Goal: Task Accomplishment & Management: Manage account settings

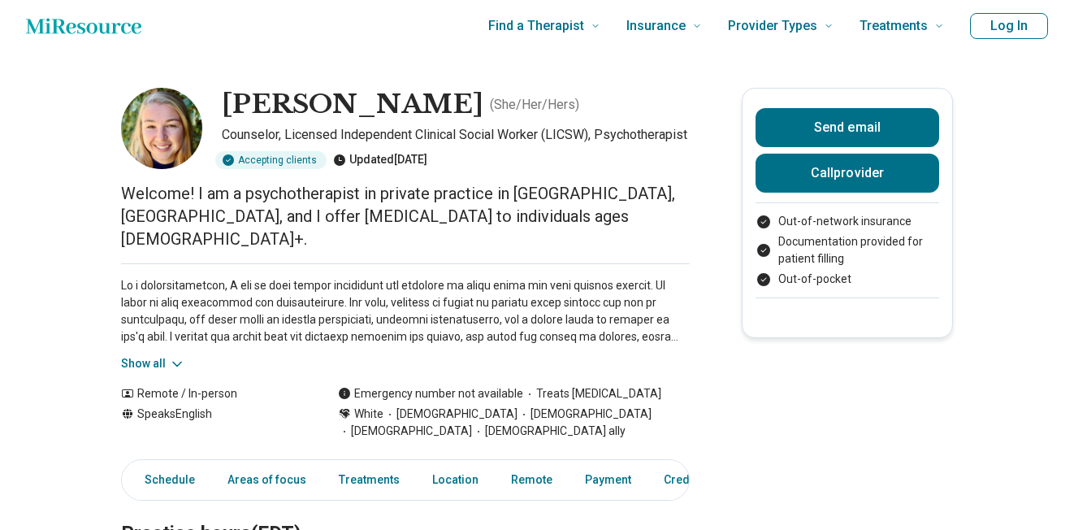
scroll to position [8, 0]
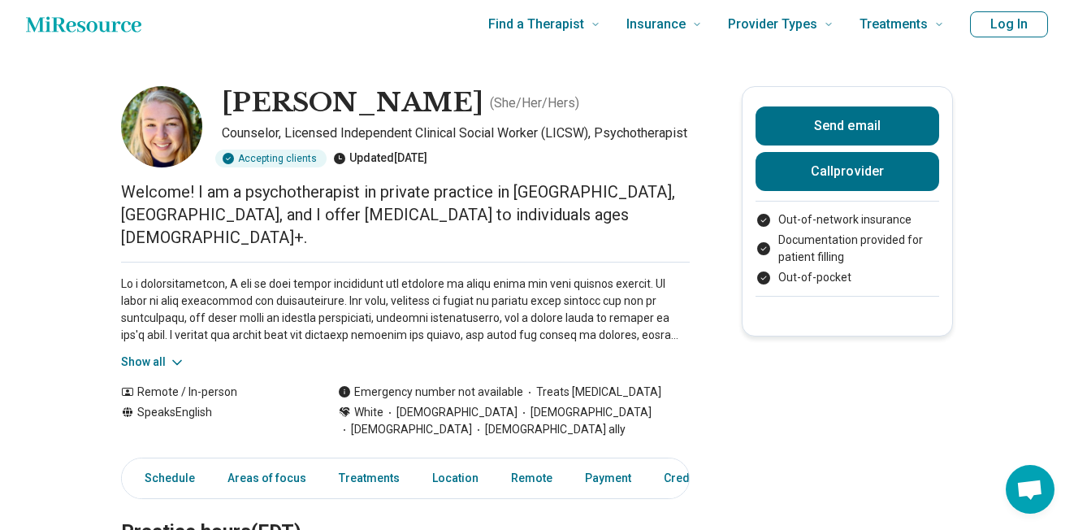
click at [169, 355] on icon at bounding box center [177, 362] width 16 height 16
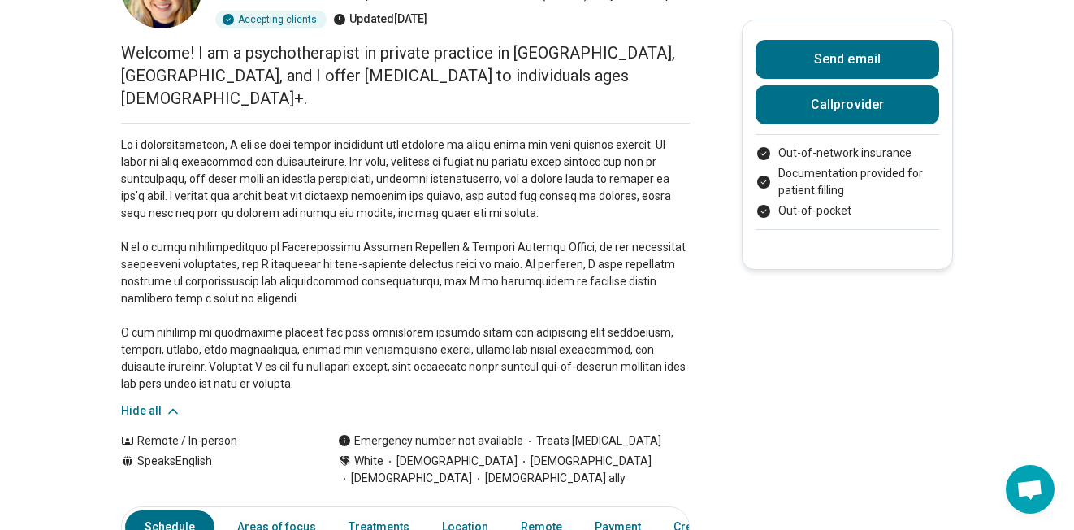
scroll to position [0, 0]
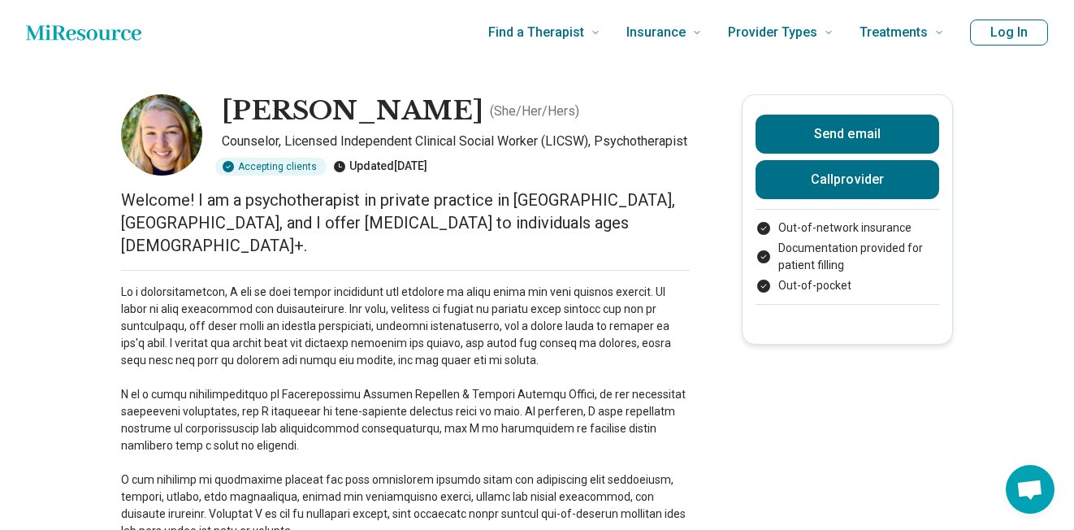
click at [995, 32] on button "Log In" at bounding box center [1009, 32] width 78 height 26
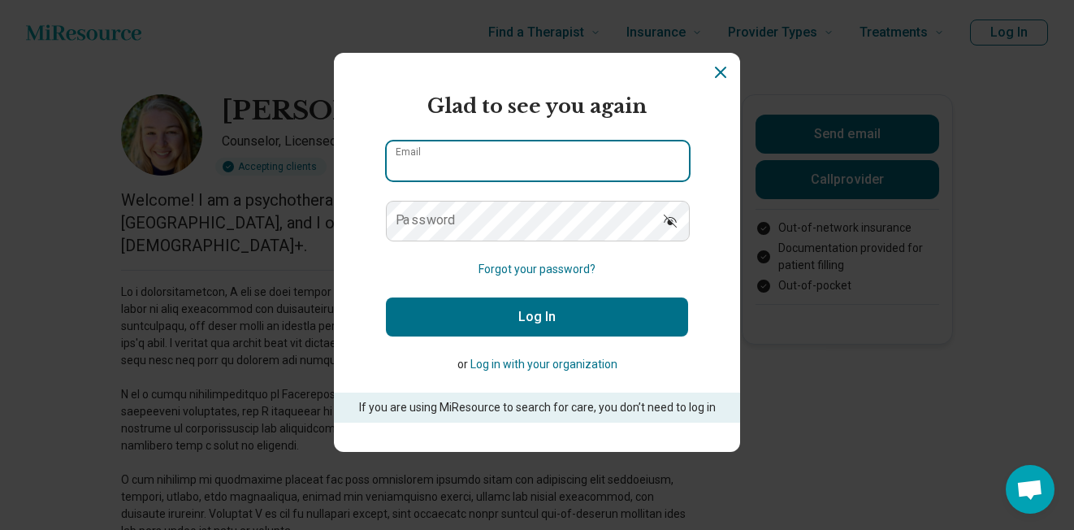
type input "**********"
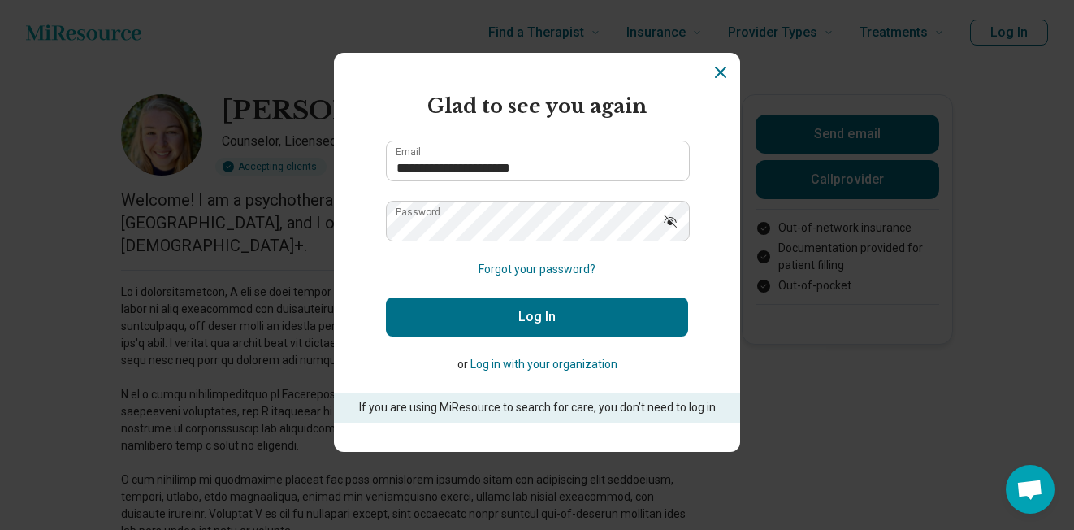
click at [518, 320] on button "Log In" at bounding box center [537, 316] width 302 height 39
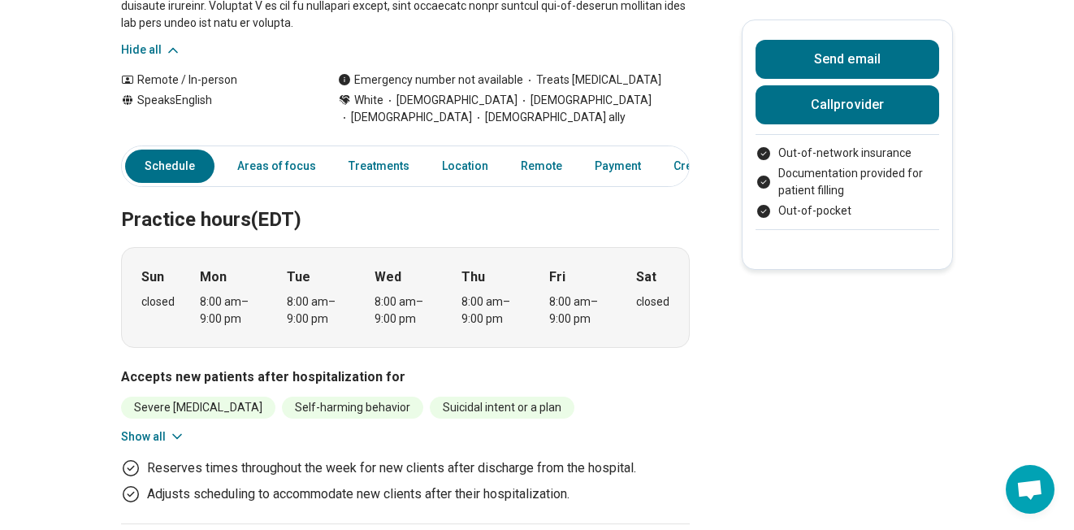
scroll to position [586, 0]
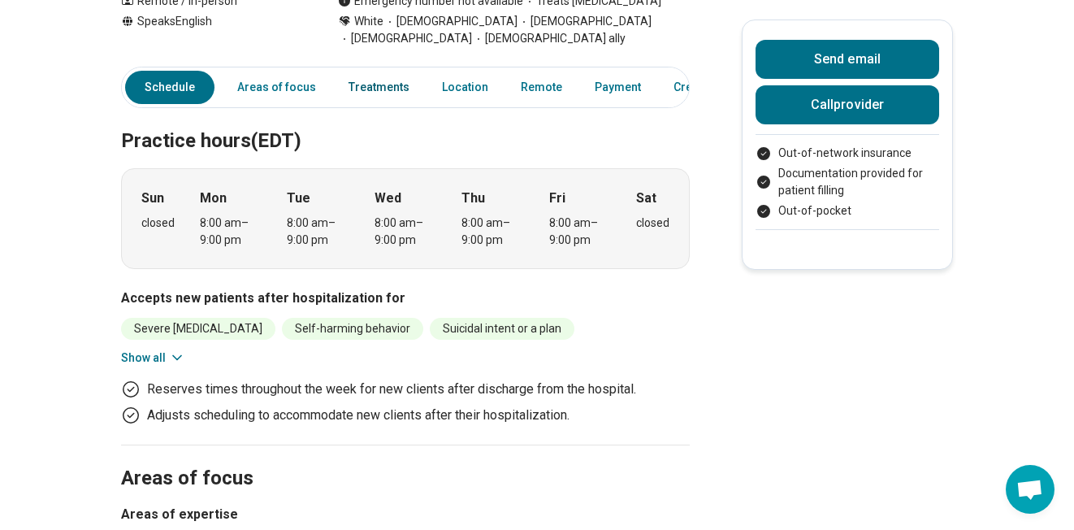
click at [377, 86] on link "Treatments" at bounding box center [379, 87] width 80 height 33
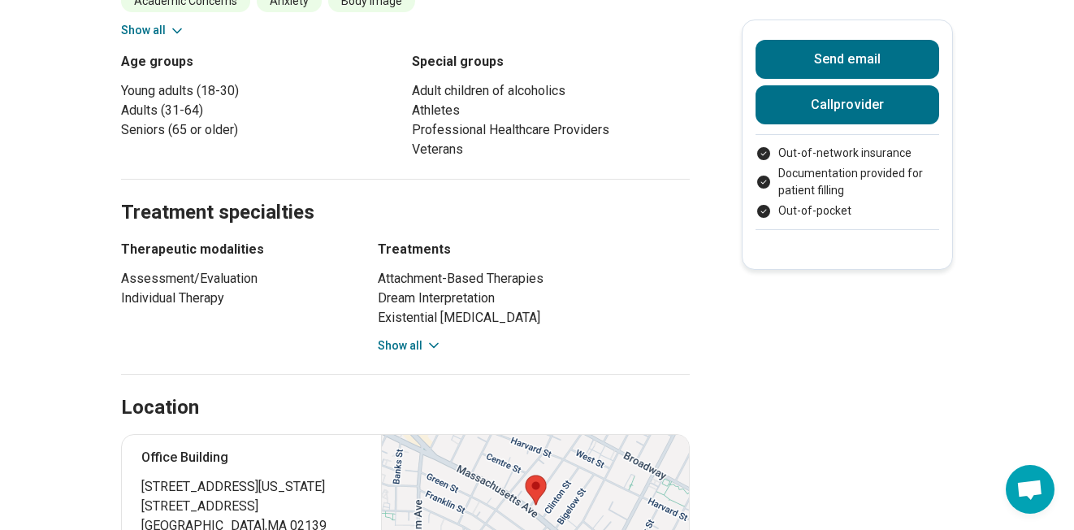
scroll to position [1287, 0]
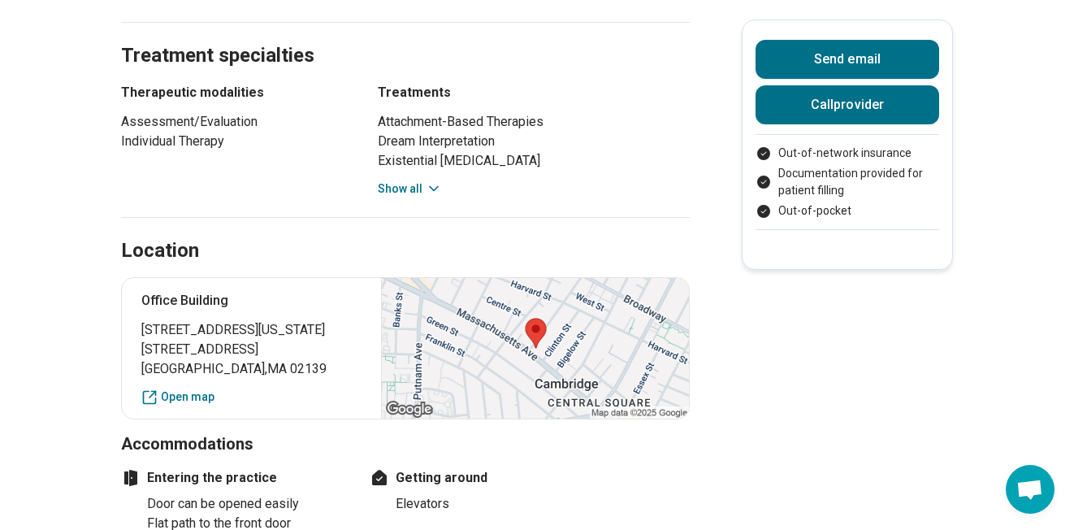
click at [413, 188] on button "Show all" at bounding box center [410, 188] width 64 height 17
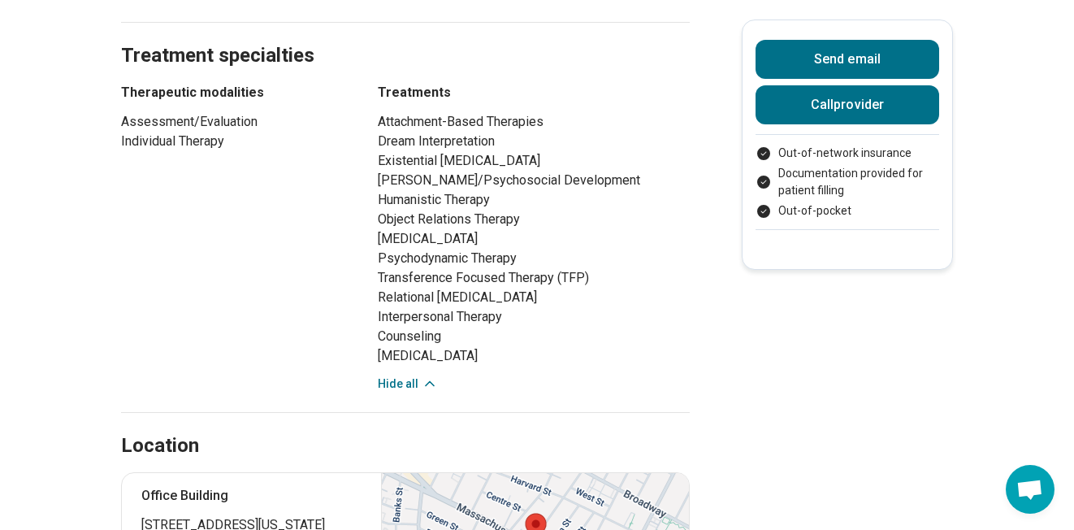
click at [452, 216] on li "Object Relations Therapy" at bounding box center [534, 219] width 312 height 19
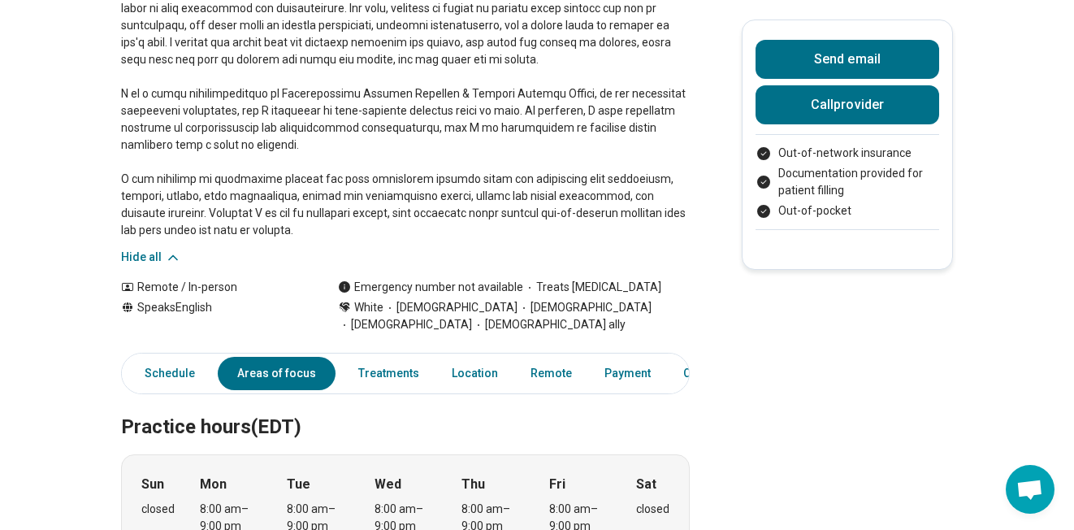
scroll to position [0, 0]
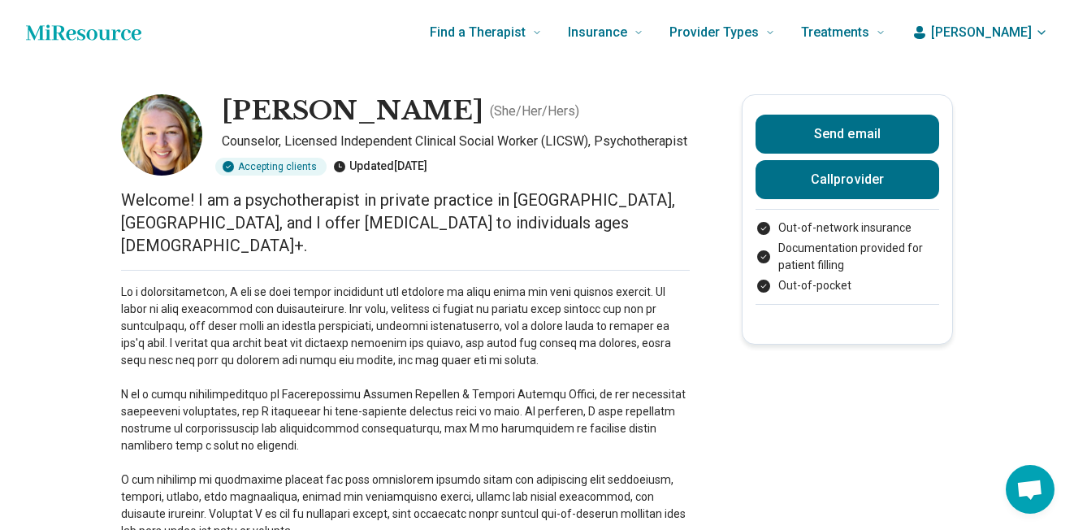
click at [1009, 27] on span "[PERSON_NAME]" at bounding box center [981, 32] width 101 height 19
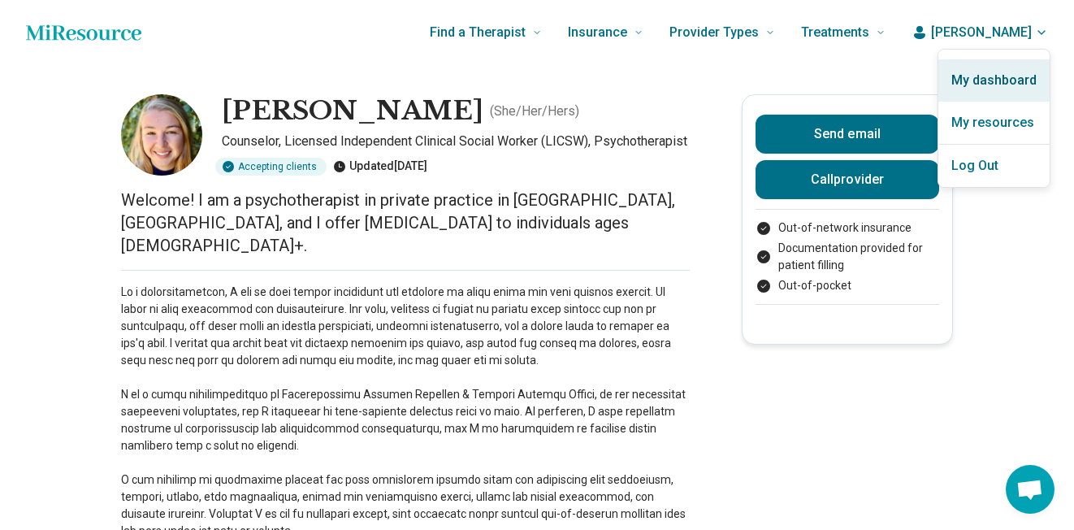
click at [992, 90] on link "My dashboard" at bounding box center [993, 80] width 111 height 42
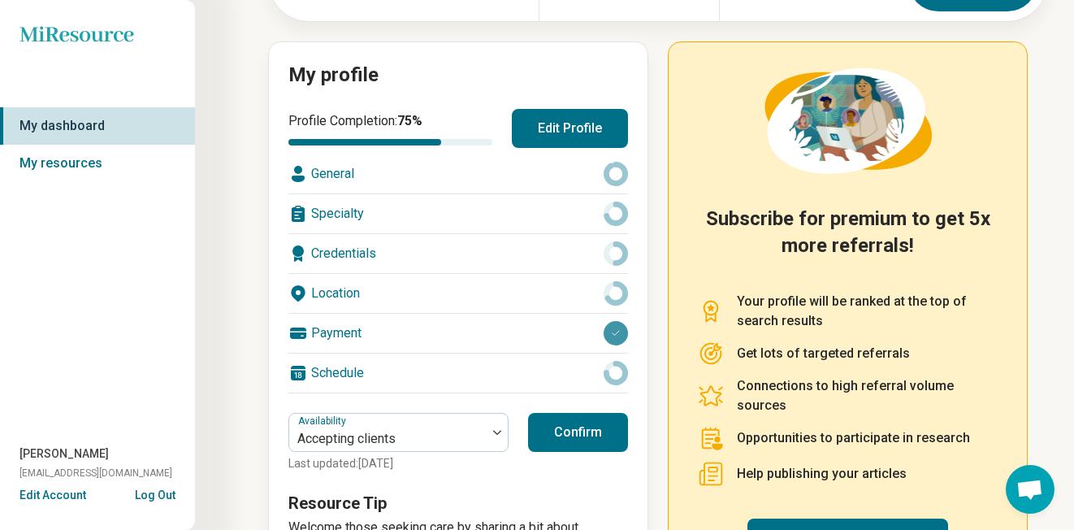
scroll to position [147, 0]
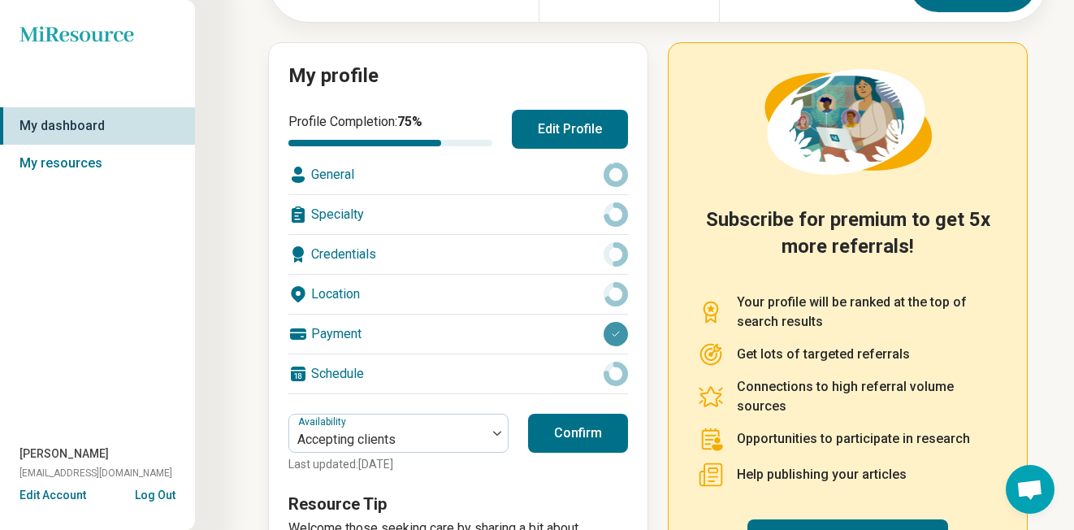
click at [578, 132] on button "Edit Profile" at bounding box center [570, 129] width 116 height 39
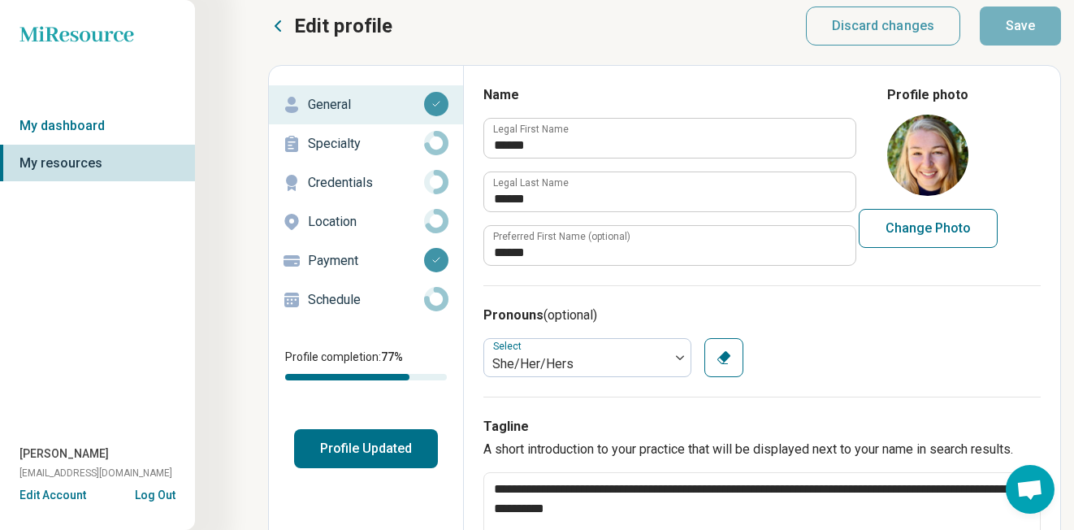
scroll to position [8, 0]
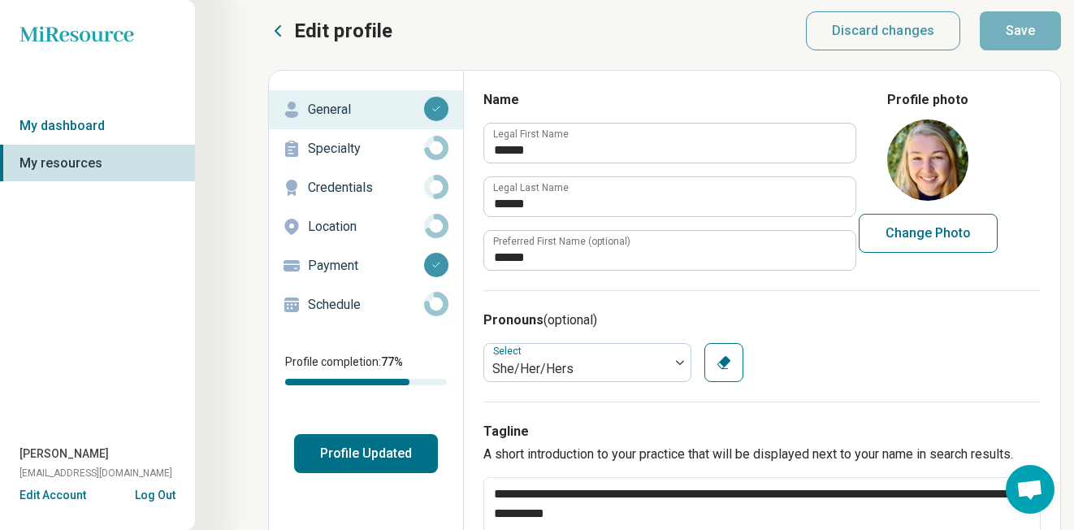
click at [336, 145] on p "Specialty" at bounding box center [366, 148] width 116 height 19
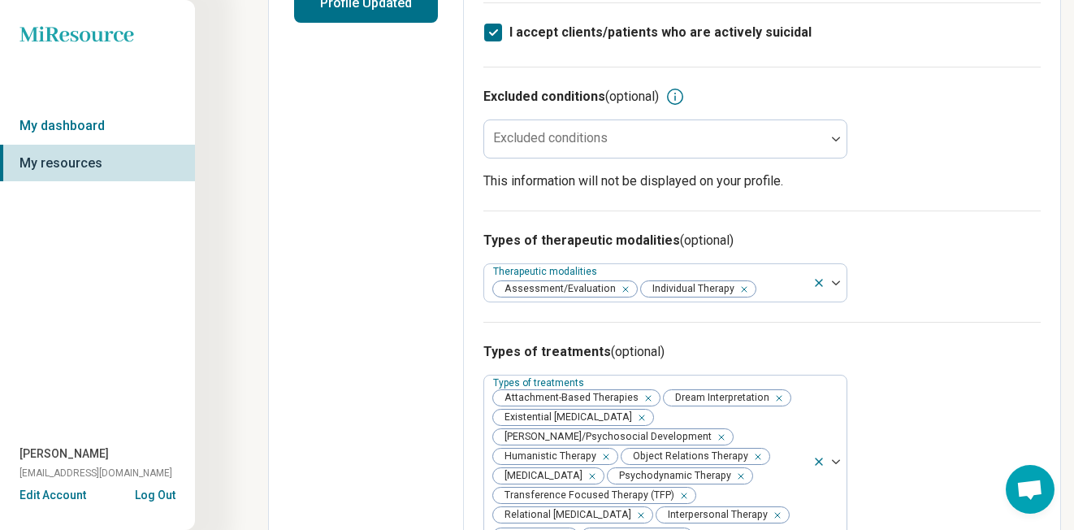
scroll to position [580, 0]
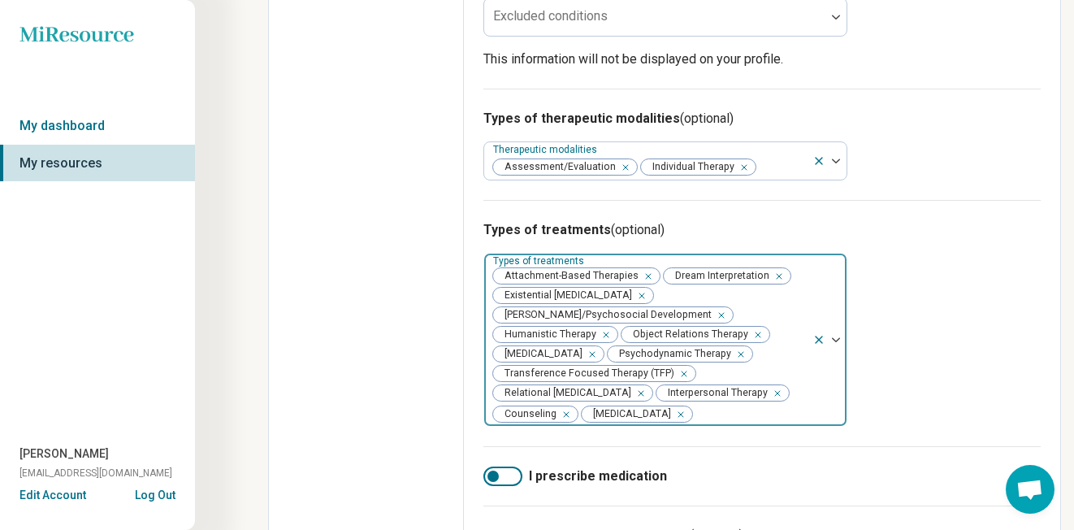
click at [647, 283] on div "Remove [object Object]" at bounding box center [644, 275] width 19 height 19
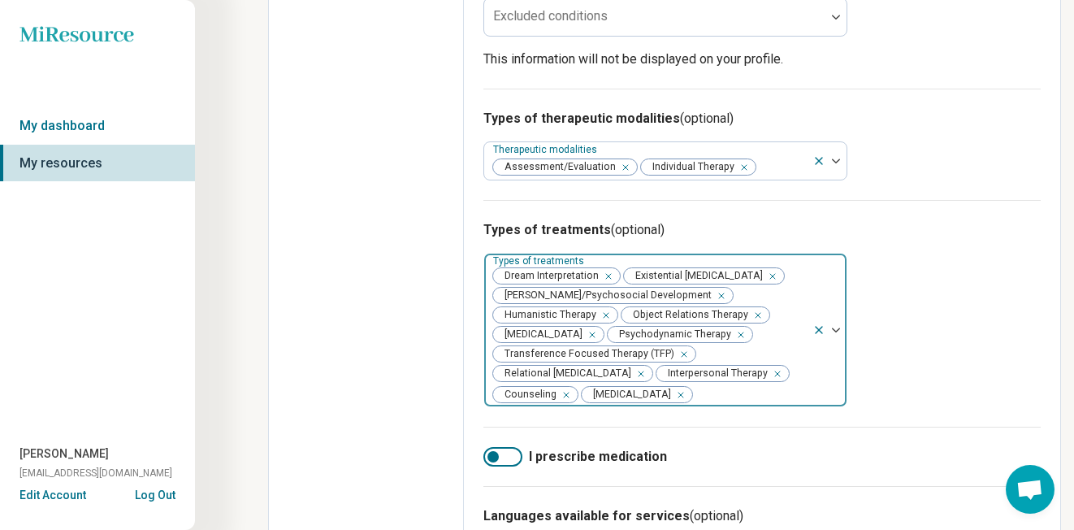
click at [608, 282] on icon "Remove [object Object]" at bounding box center [604, 275] width 11 height 11
click at [632, 282] on icon "Remove [object Object]" at bounding box center [637, 275] width 11 height 11
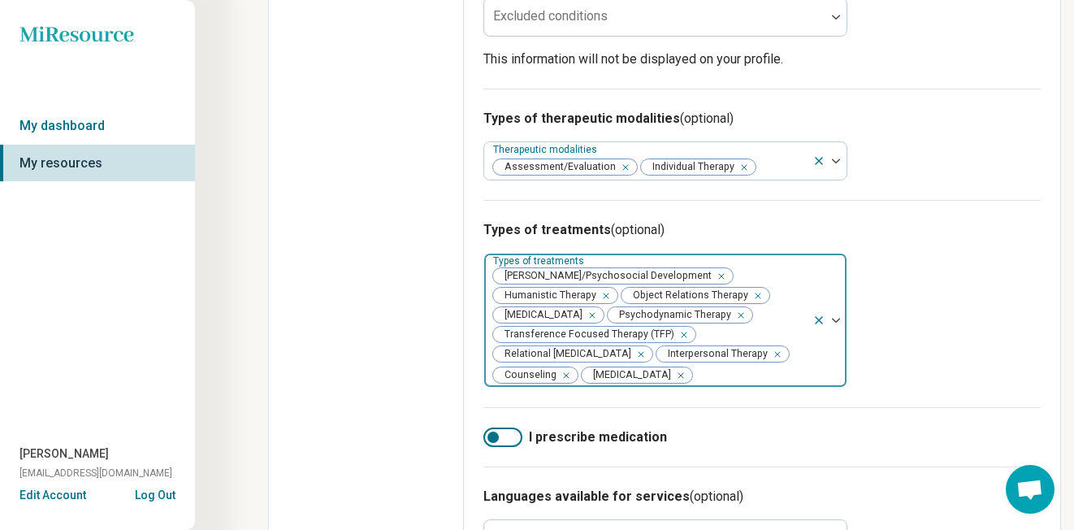
click at [715, 279] on icon "Remove [object Object]" at bounding box center [718, 276] width 6 height 6
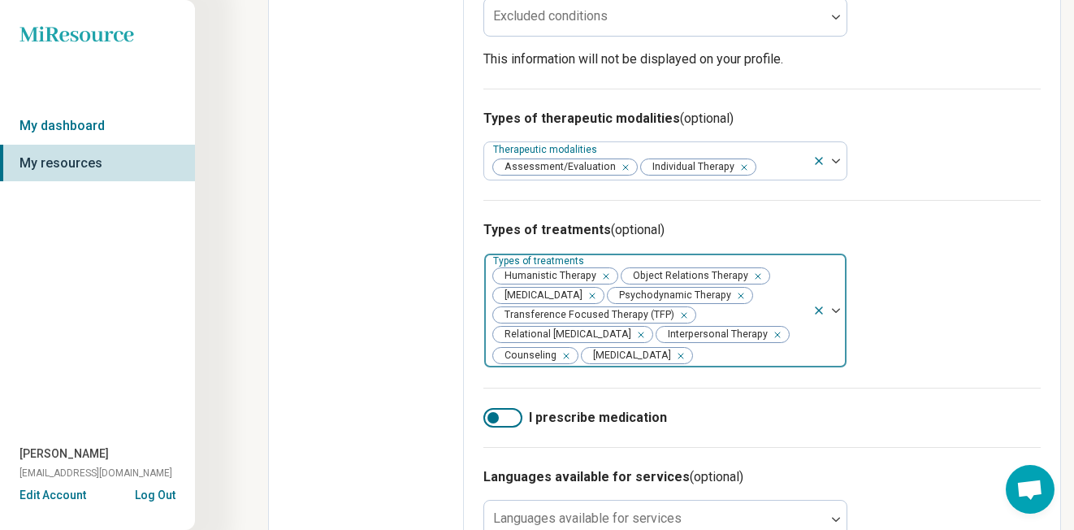
click at [751, 282] on icon "Remove [object Object]" at bounding box center [753, 275] width 11 height 11
click at [605, 282] on icon "Remove [object Object]" at bounding box center [601, 275] width 11 height 11
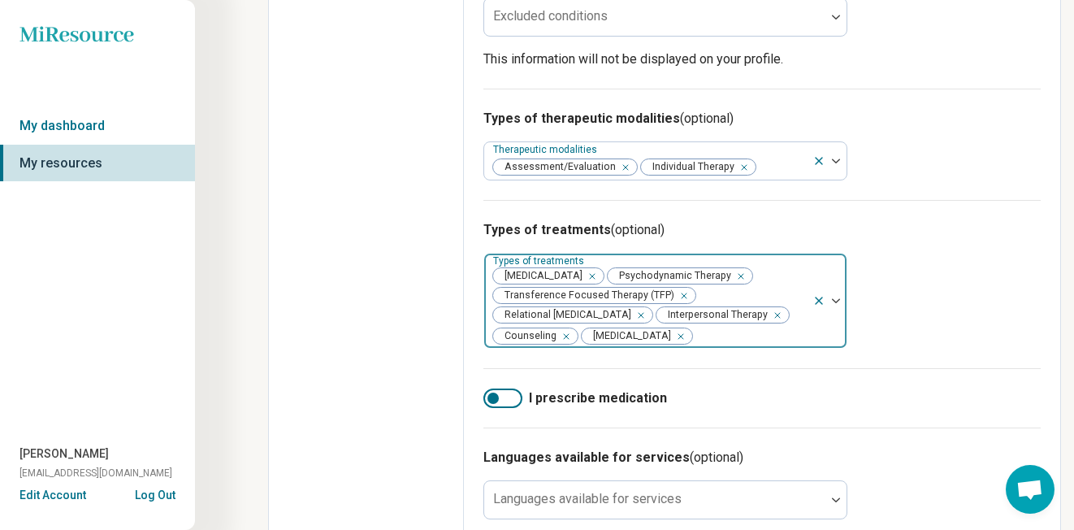
click at [594, 282] on icon "Remove [object Object]" at bounding box center [587, 275] width 11 height 11
click at [680, 301] on icon "Remove [object Object]" at bounding box center [679, 295] width 11 height 11
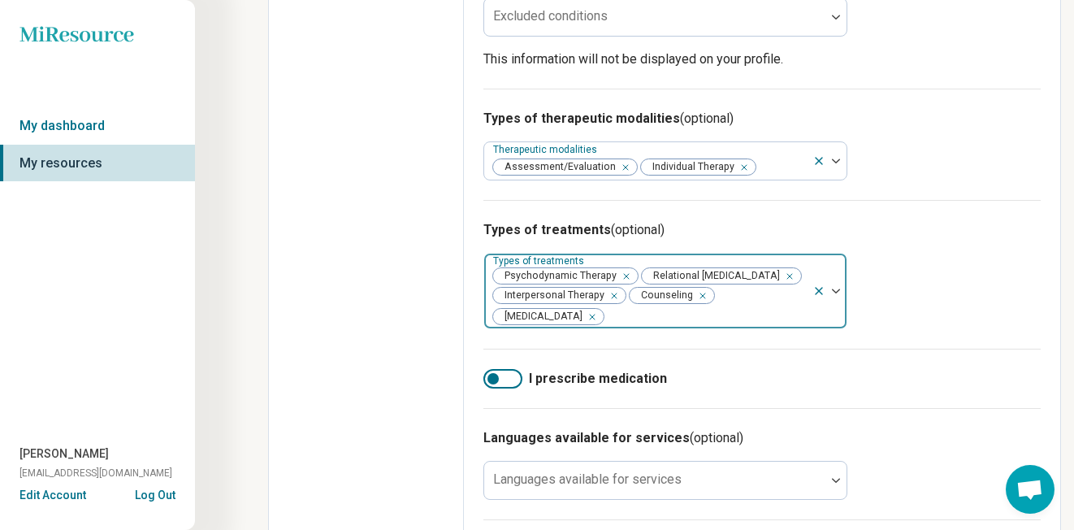
click at [783, 279] on icon "Remove [object Object]" at bounding box center [786, 276] width 6 height 6
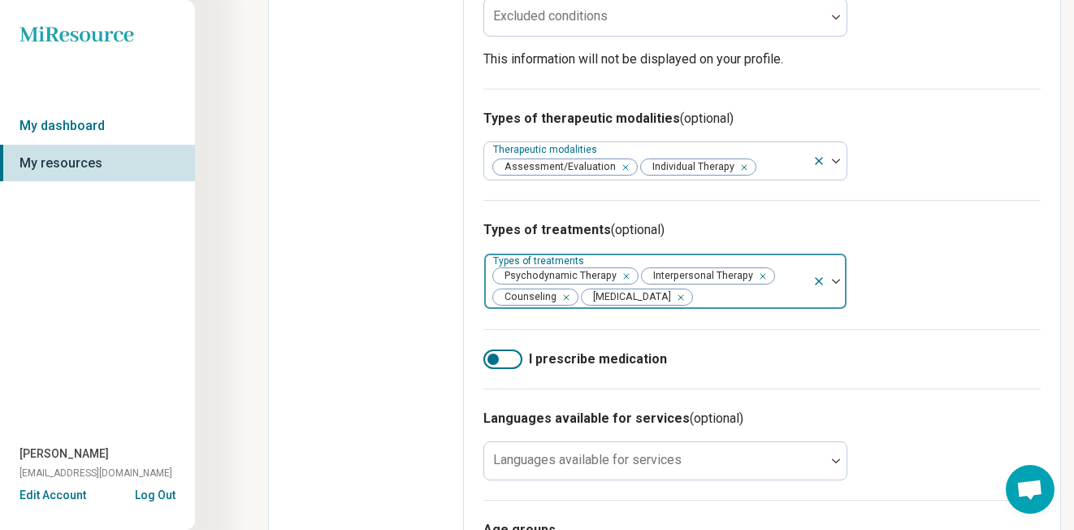
click at [762, 284] on div "Remove [object Object]" at bounding box center [759, 275] width 19 height 19
click at [710, 278] on icon "Remove [object Object]" at bounding box center [710, 275] width 11 height 11
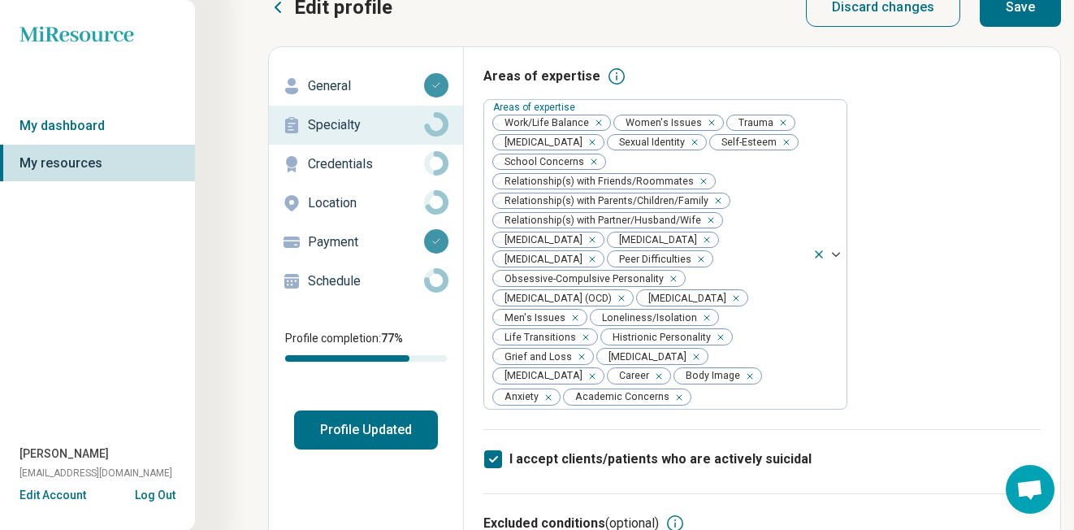
scroll to position [0, 0]
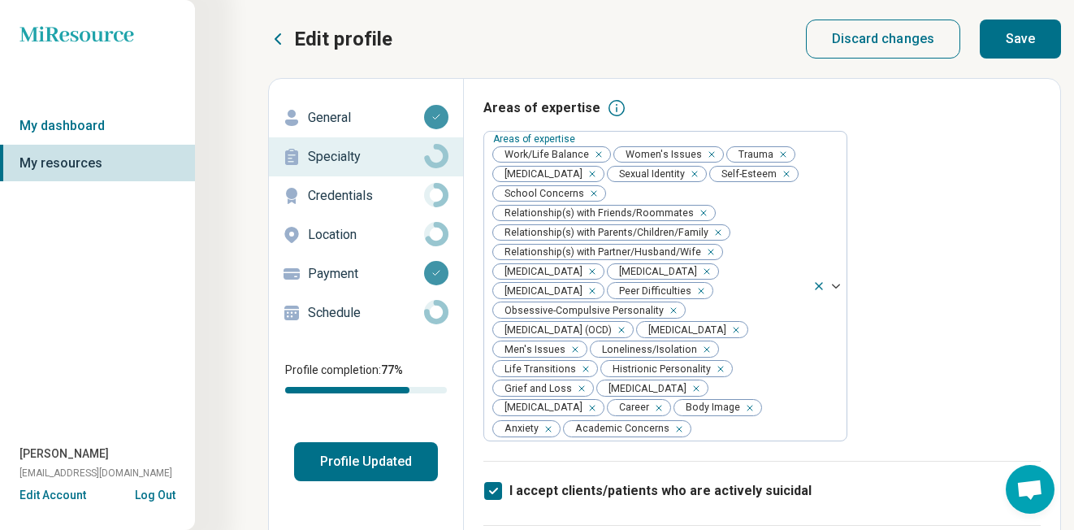
click at [1029, 42] on button "Save" at bounding box center [1020, 38] width 81 height 39
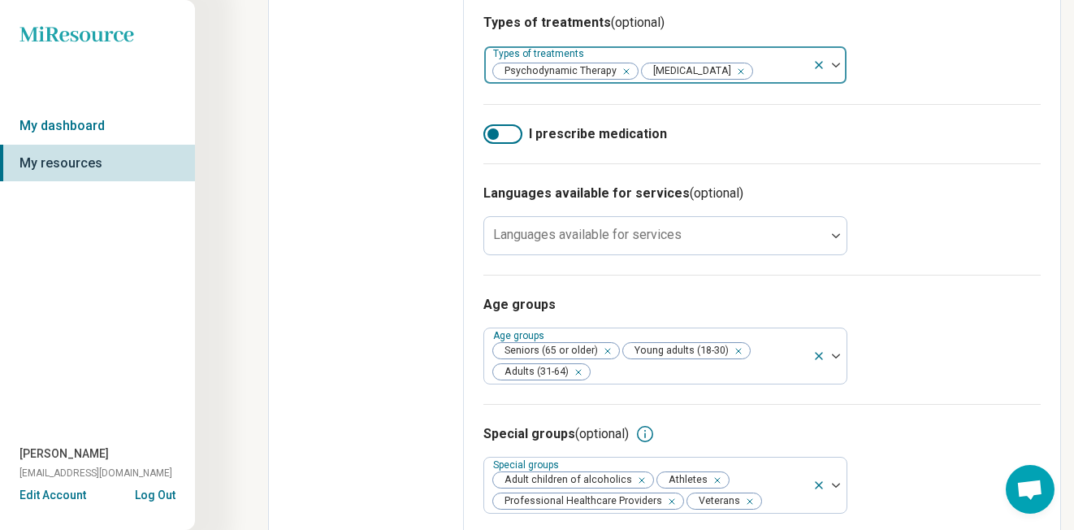
scroll to position [820, 0]
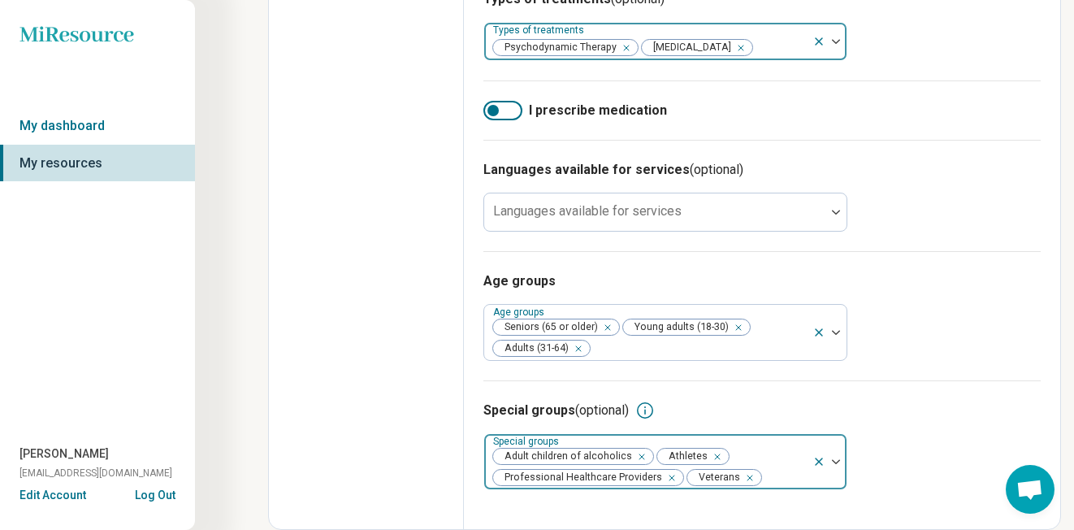
click at [638, 459] on div "Remove [object Object]" at bounding box center [638, 456] width 19 height 19
click at [551, 456] on icon "Remove [object Object]" at bounding box center [548, 456] width 11 height 11
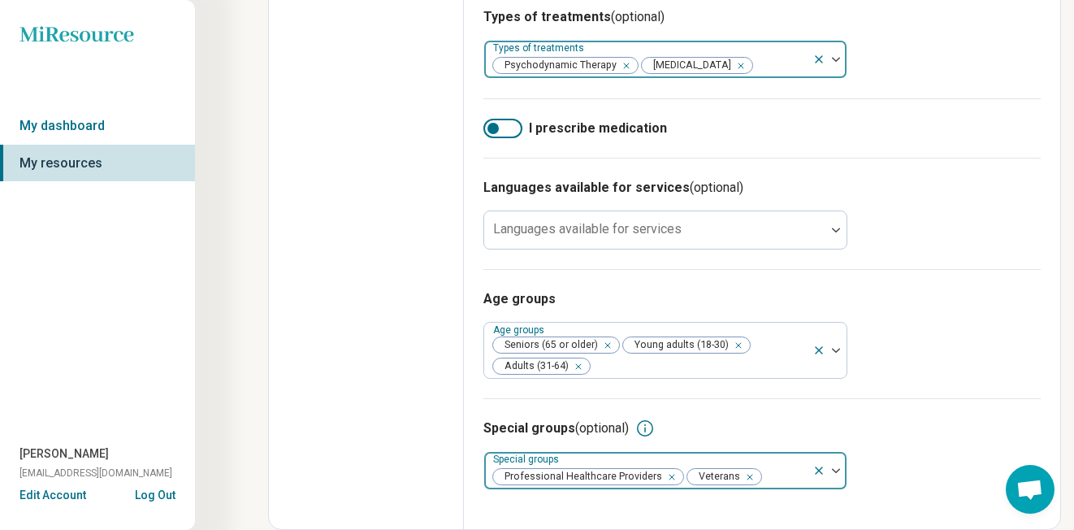
click at [672, 476] on div "Remove [object Object]" at bounding box center [668, 476] width 19 height 19
click at [555, 476] on icon "Remove [object Object]" at bounding box center [551, 476] width 11 height 11
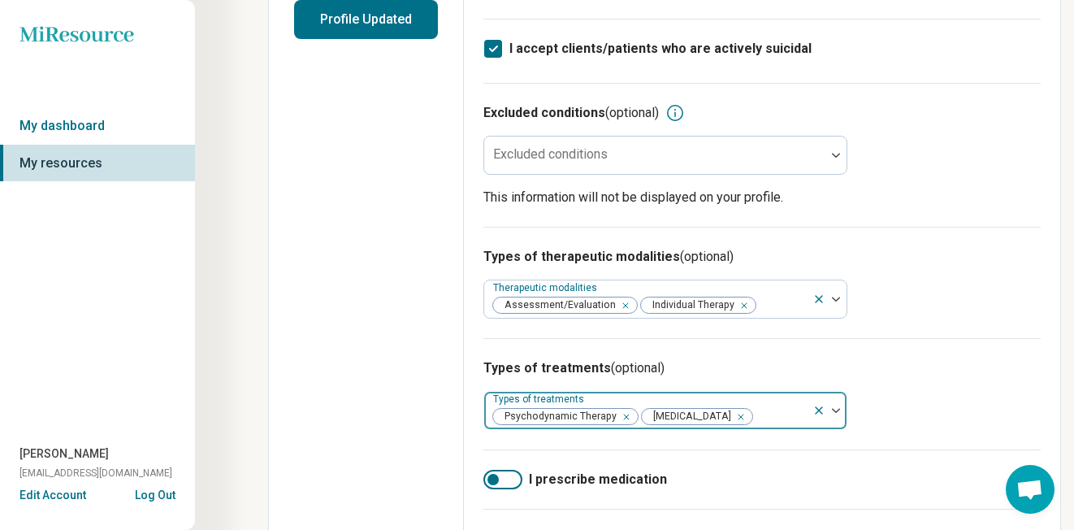
scroll to position [0, 0]
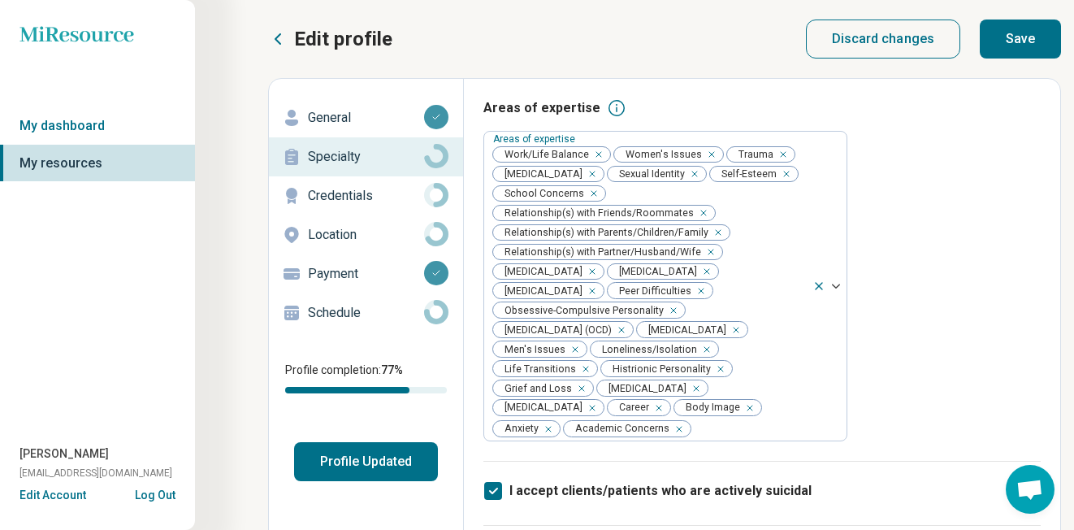
click at [1027, 32] on button "Save" at bounding box center [1020, 38] width 81 height 39
click at [327, 187] on p "Credentials" at bounding box center [366, 195] width 116 height 19
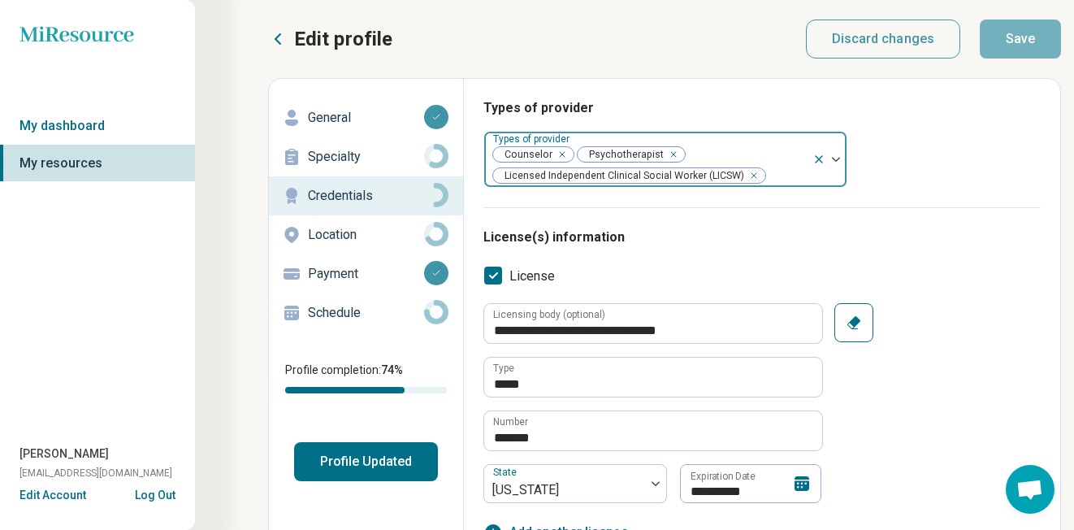
click at [565, 151] on div "Remove [object Object]" at bounding box center [558, 154] width 19 height 19
type textarea "*"
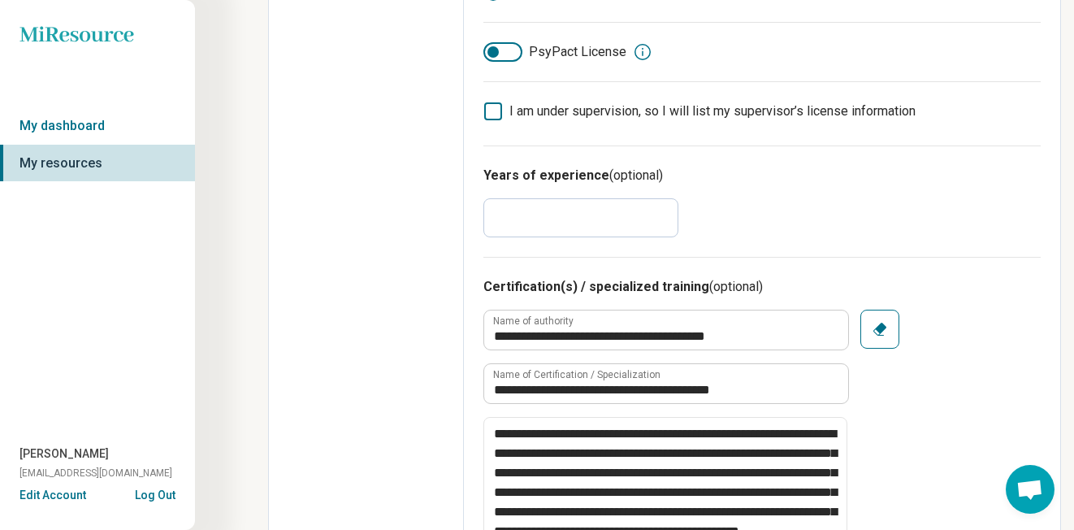
scroll to position [606, 0]
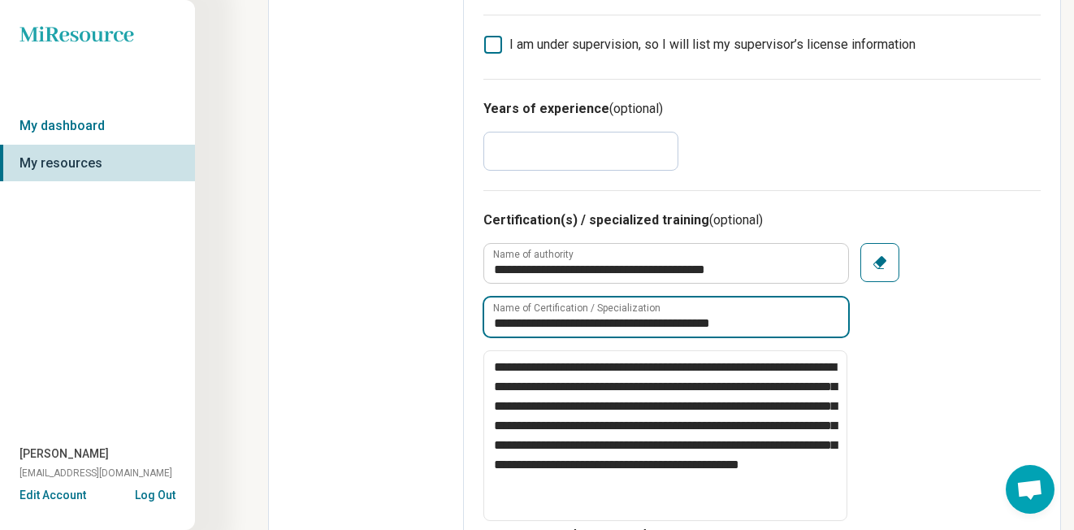
click at [692, 318] on input "**********" at bounding box center [666, 316] width 364 height 39
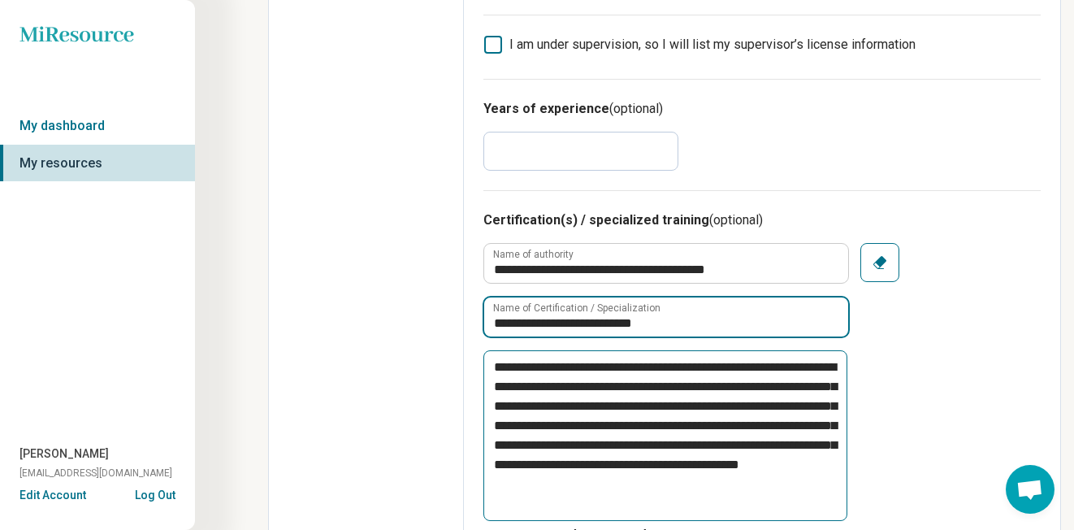
type input "**********"
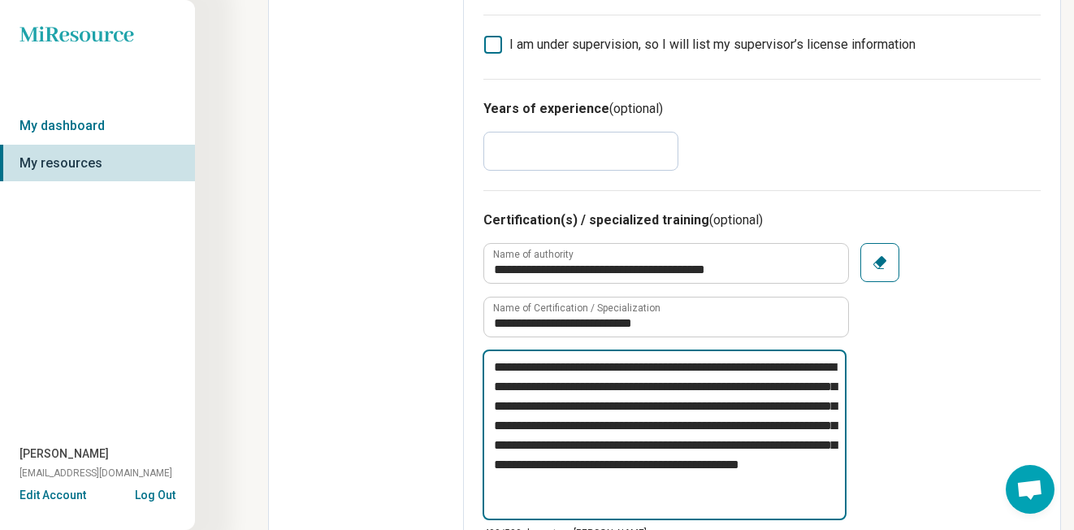
click at [590, 367] on textarea "**********" at bounding box center [664, 434] width 364 height 171
type textarea "*"
type textarea "**********"
type textarea "*"
type textarea "**********"
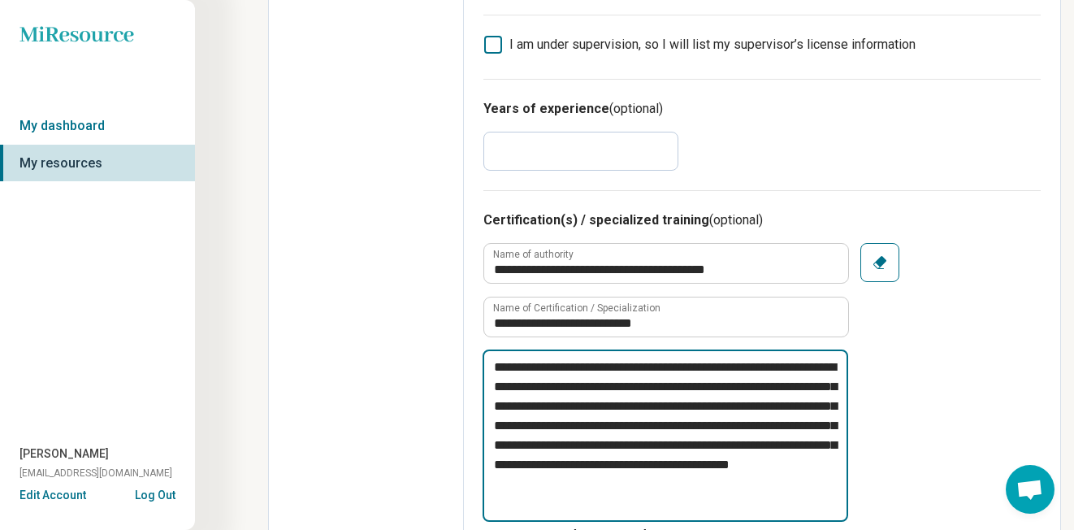
type textarea "*"
type textarea "**********"
type textarea "*"
type textarea "**********"
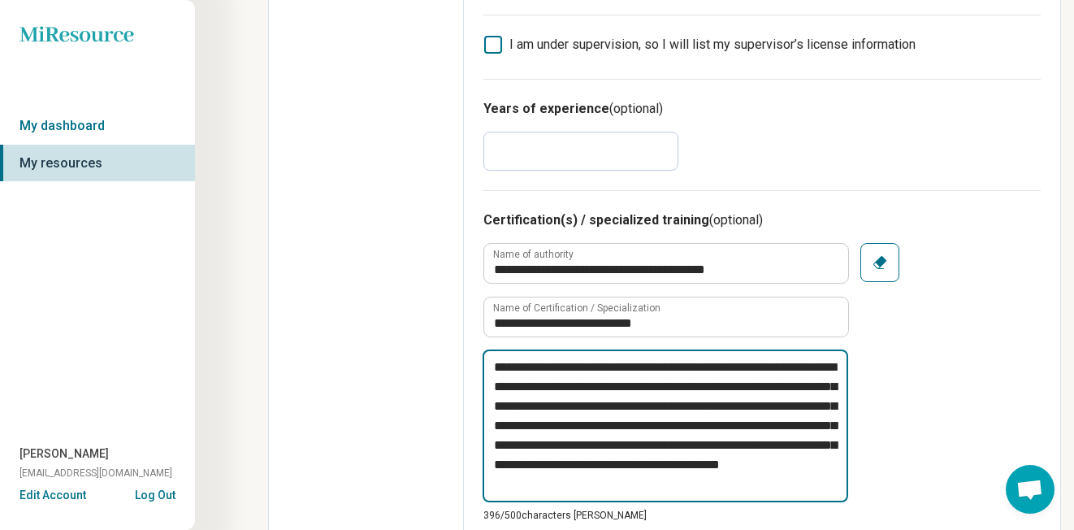
type textarea "*"
type textarea "**********"
type textarea "*"
type textarea "**********"
type textarea "*"
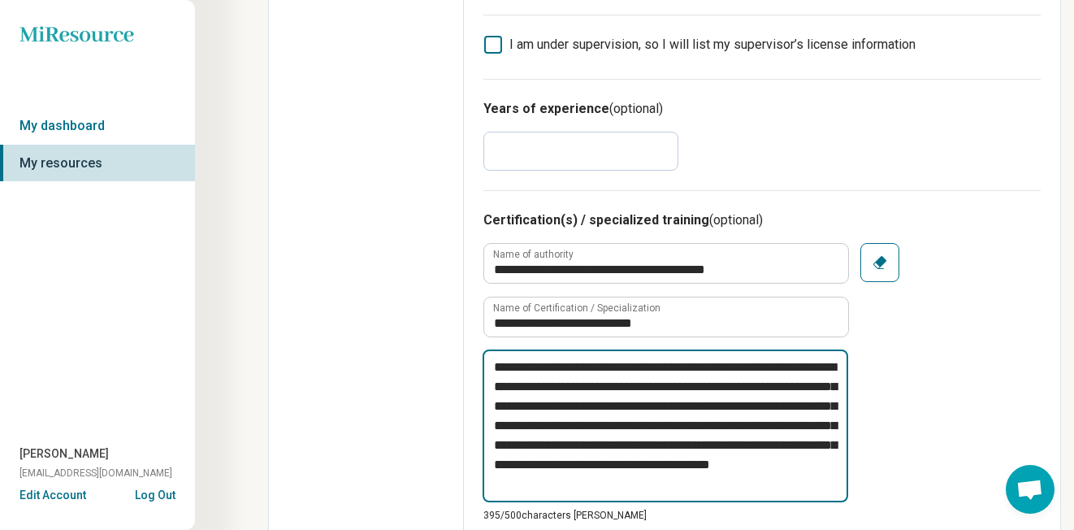
type textarea "**********"
type textarea "*"
type textarea "**********"
type textarea "*"
type textarea "**********"
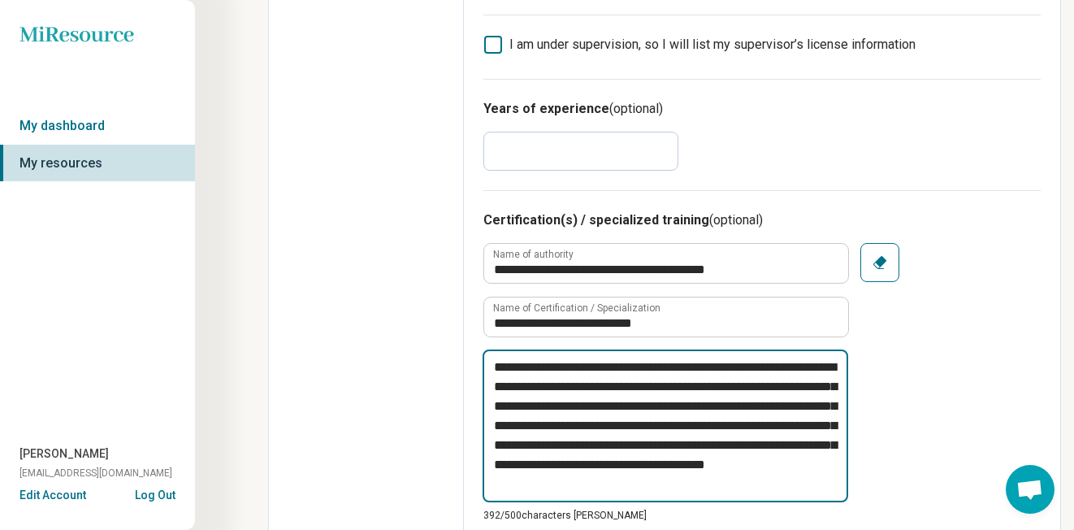
type textarea "*"
type textarea "**********"
type textarea "*"
type textarea "**********"
type textarea "*"
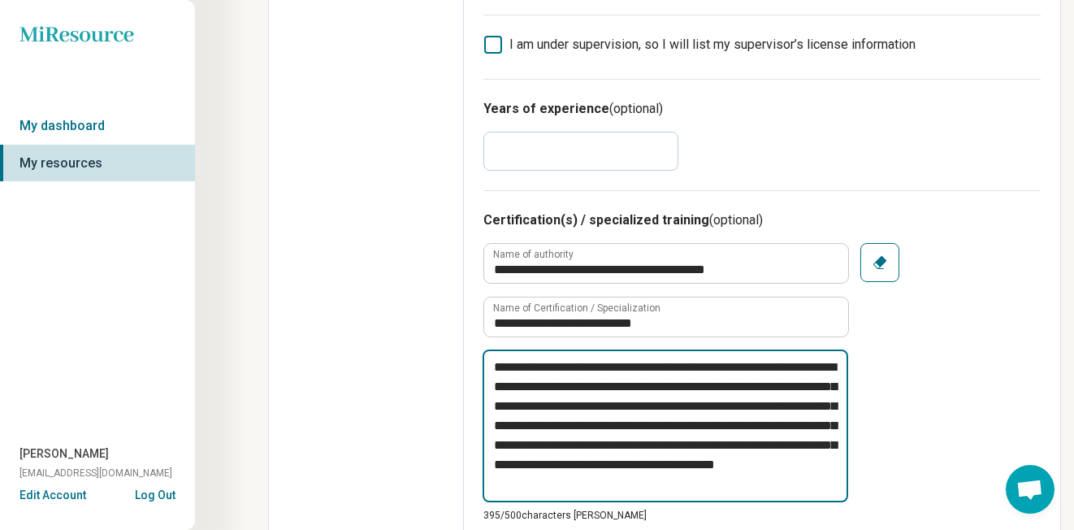
type textarea "**********"
type textarea "*"
type textarea "**********"
type textarea "*"
type textarea "**********"
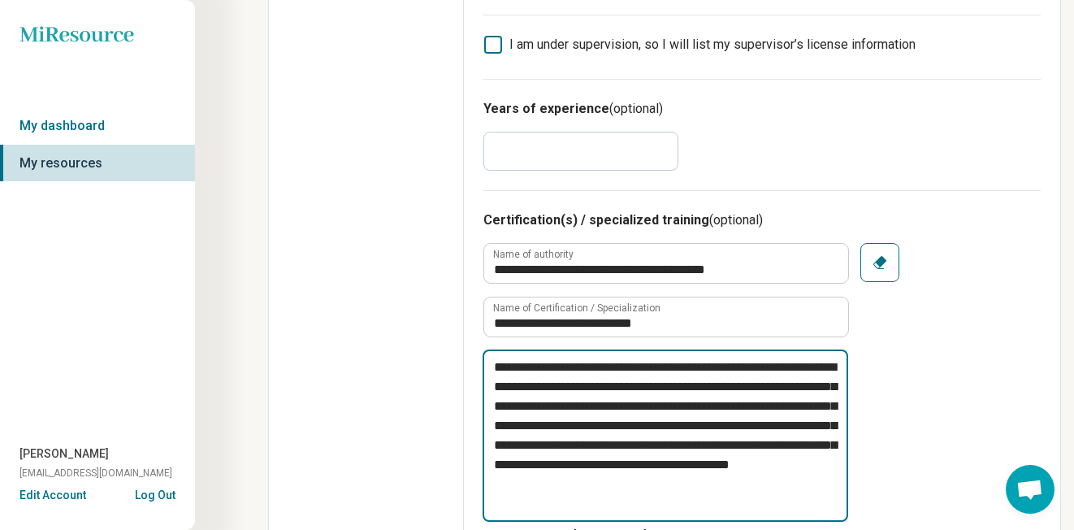
type textarea "*"
type textarea "**********"
type textarea "*"
type textarea "**********"
type textarea "*"
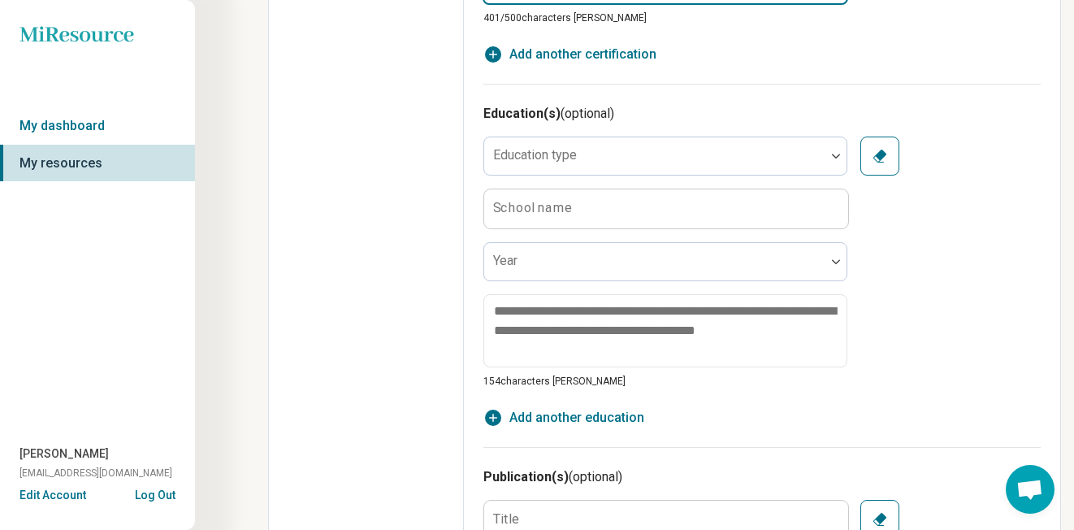
scroll to position [0, 0]
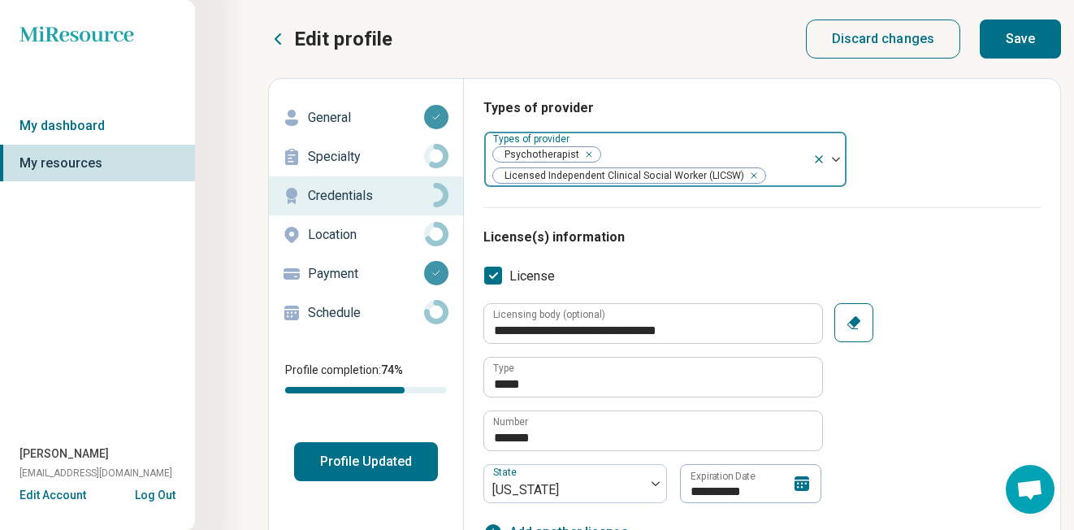
type textarea "**********"
click at [1019, 33] on button "Save" at bounding box center [1020, 38] width 81 height 39
type textarea "*"
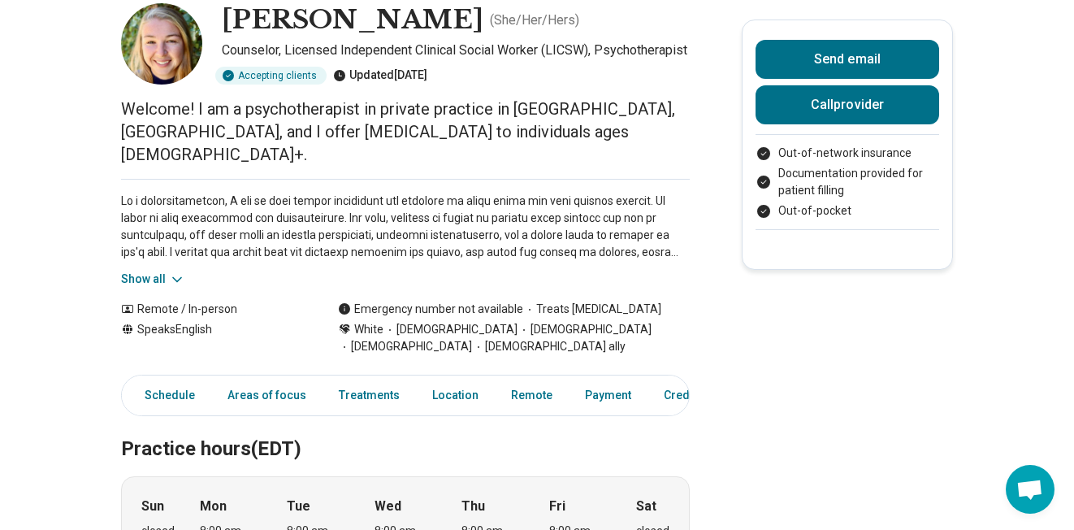
scroll to position [119, 0]
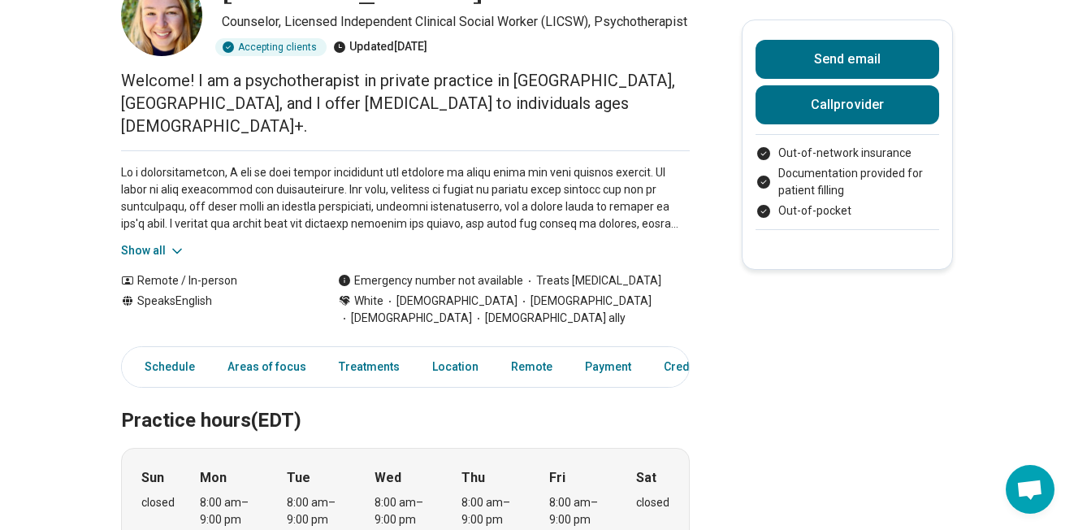
click at [129, 249] on button "Show all" at bounding box center [153, 250] width 64 height 17
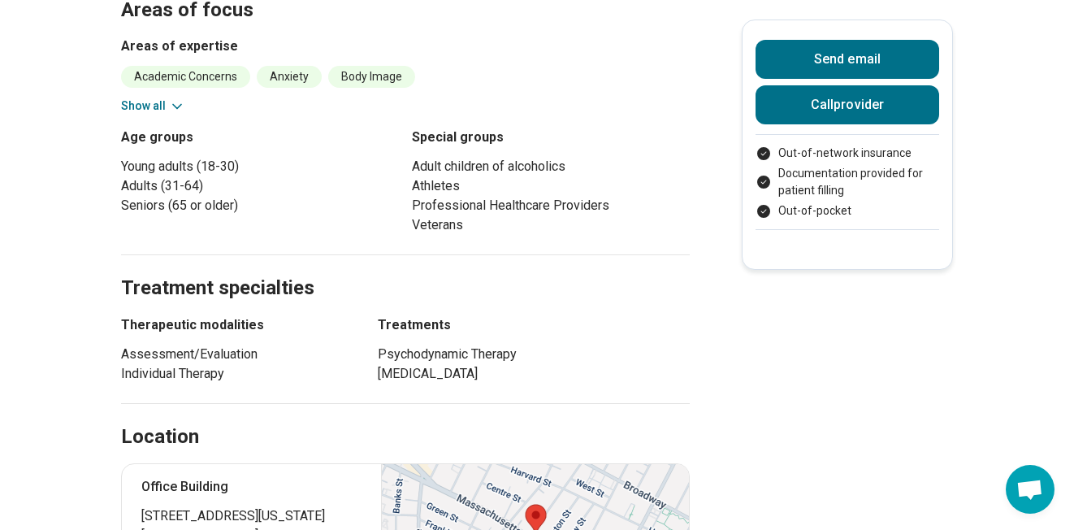
scroll to position [1030, 0]
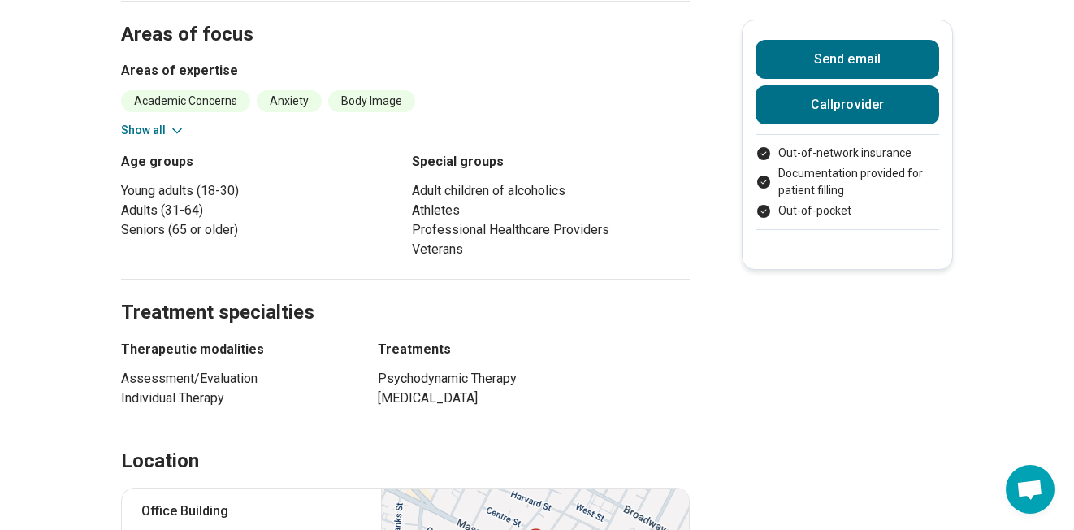
click at [155, 127] on button "Show all" at bounding box center [153, 130] width 64 height 17
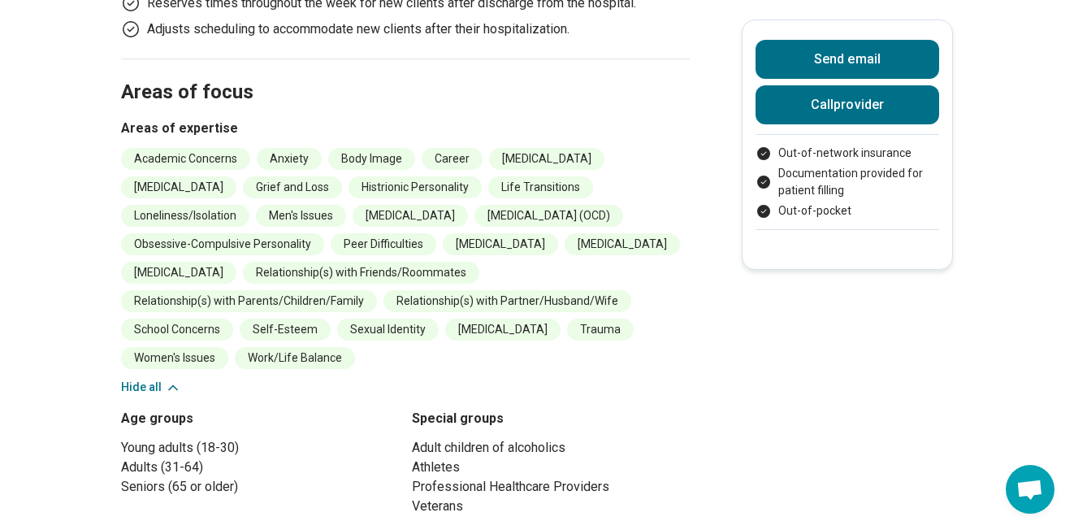
scroll to position [889, 0]
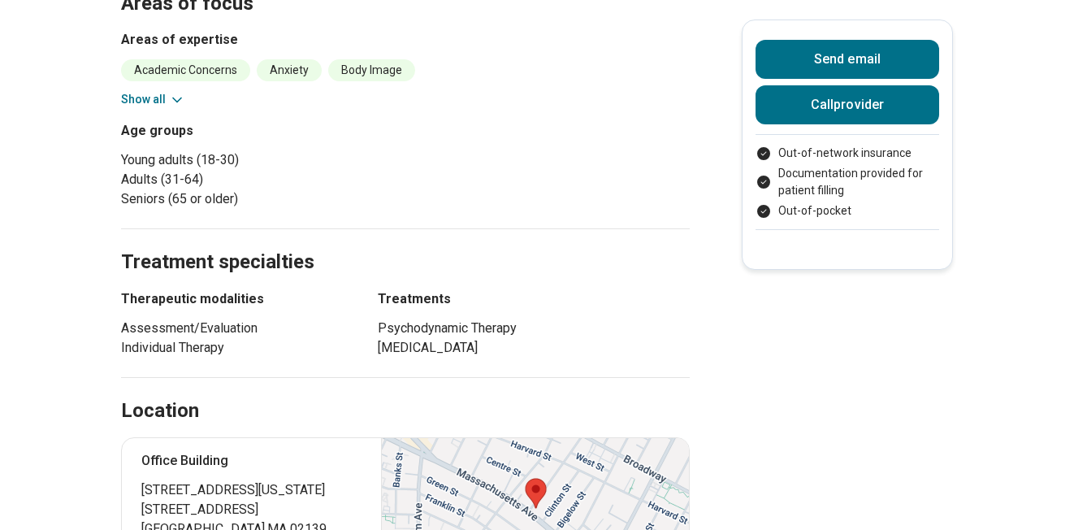
scroll to position [889, 0]
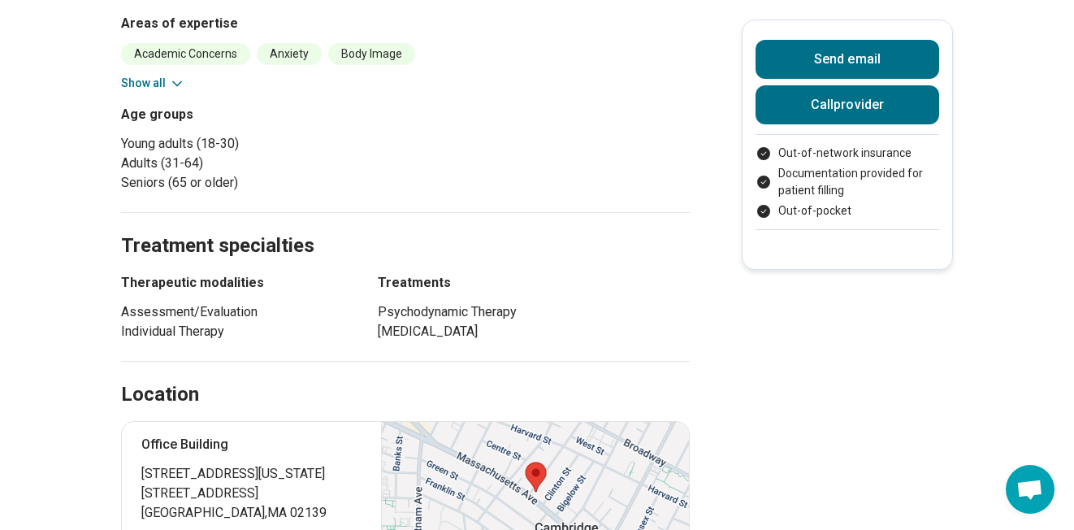
click at [149, 82] on button "Show all" at bounding box center [153, 83] width 64 height 17
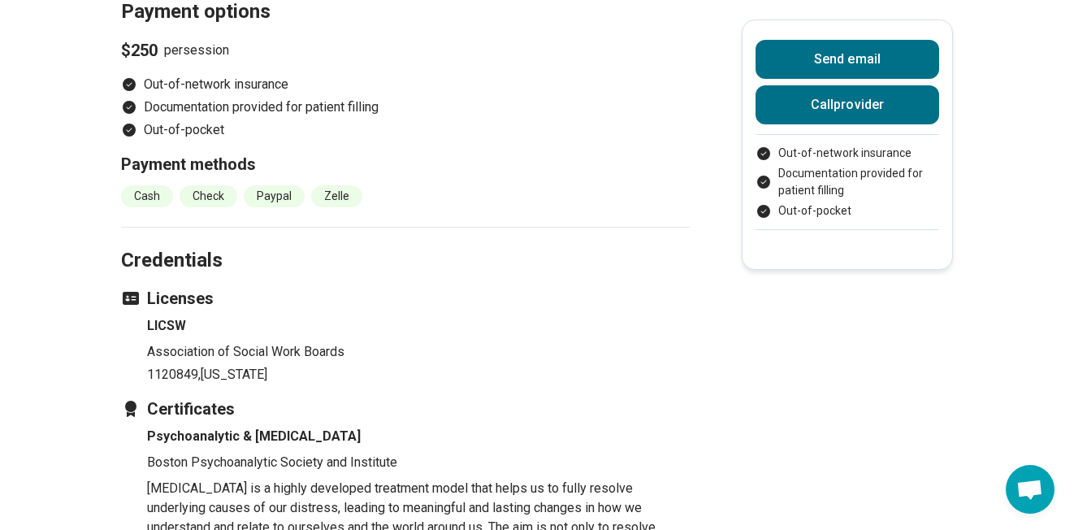
scroll to position [2208, 0]
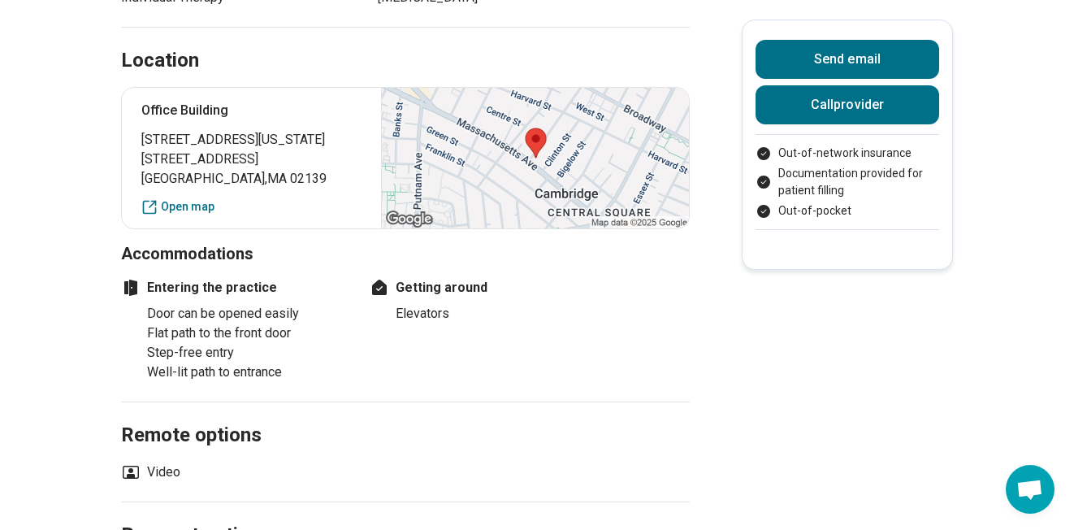
scroll to position [1653, 0]
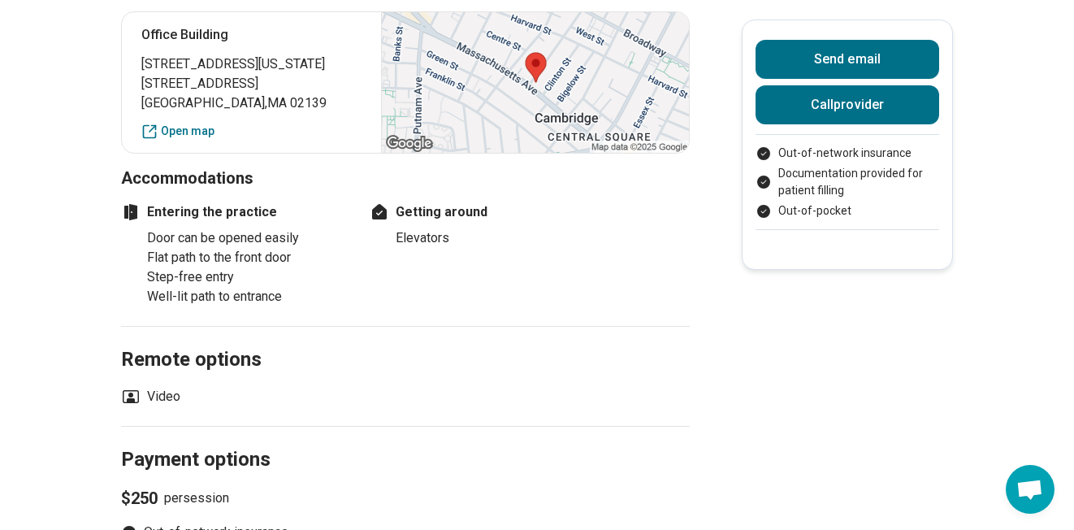
scroll to position [1387, 0]
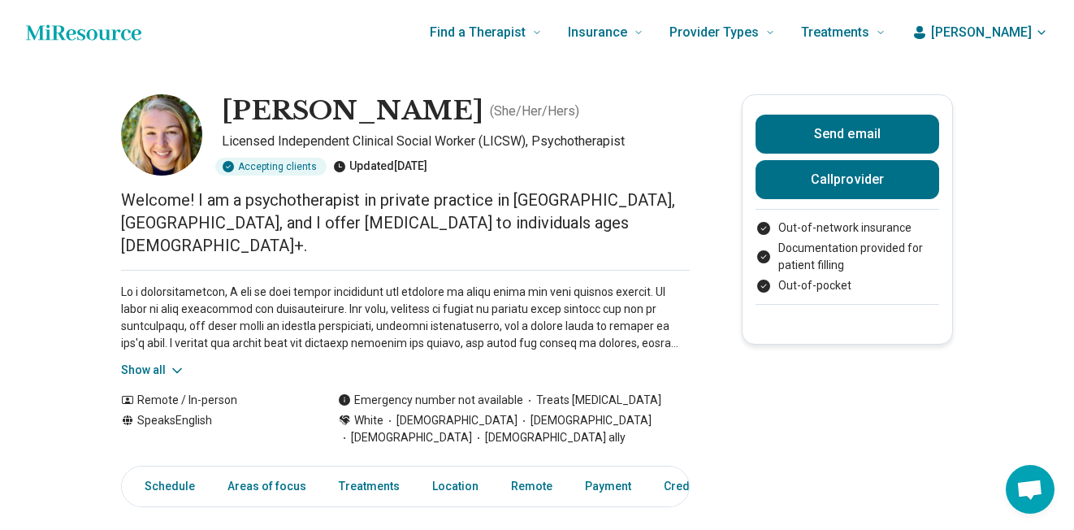
click at [175, 362] on icon at bounding box center [177, 370] width 16 height 16
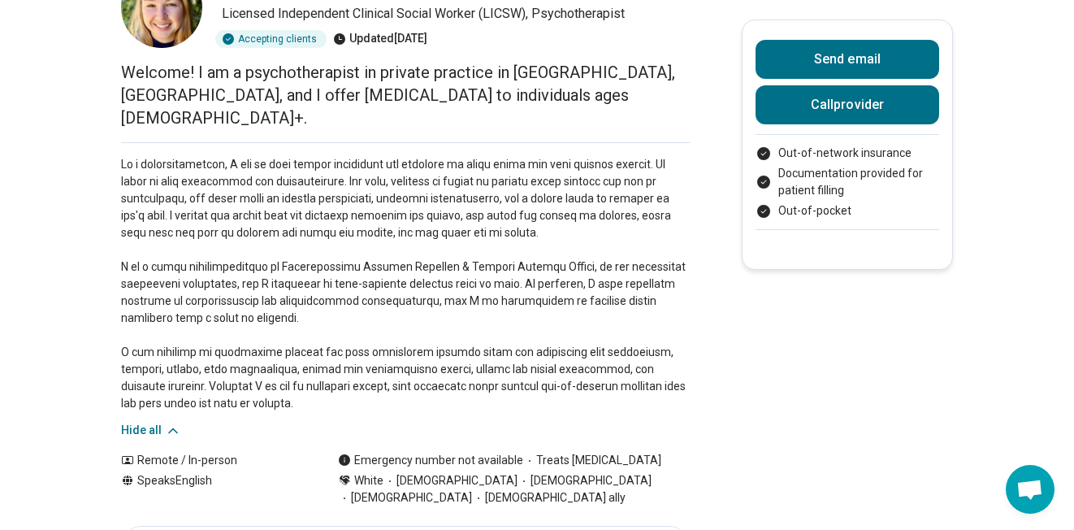
scroll to position [158, 0]
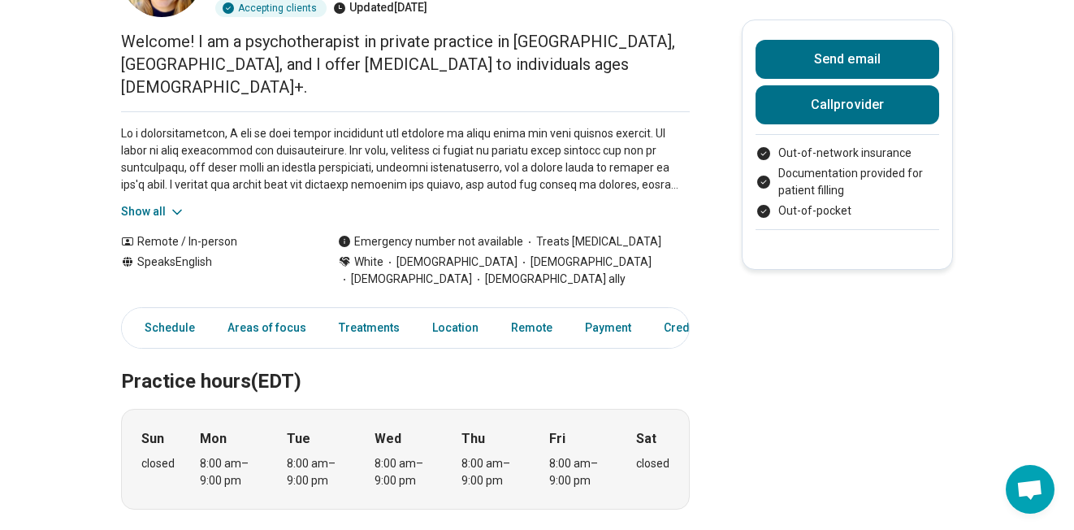
scroll to position [92, 0]
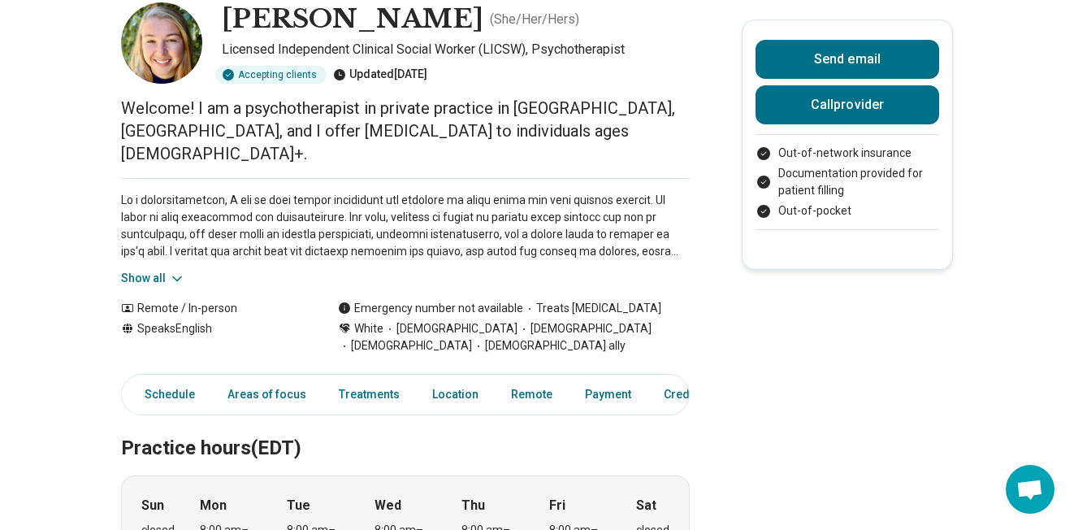
click at [131, 270] on button "Show all" at bounding box center [153, 278] width 64 height 17
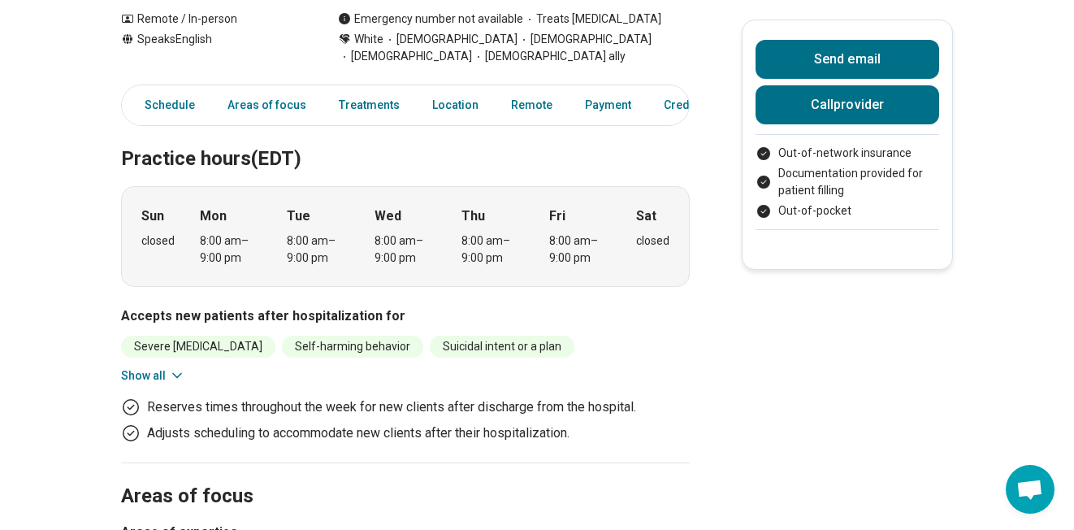
scroll to position [573, 0]
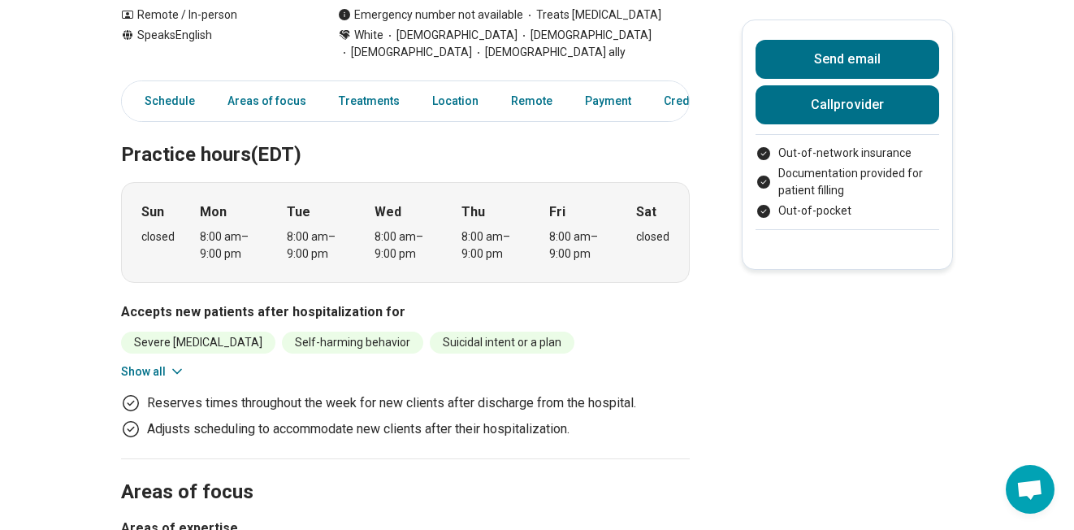
click at [122, 363] on button "Show all" at bounding box center [153, 371] width 64 height 17
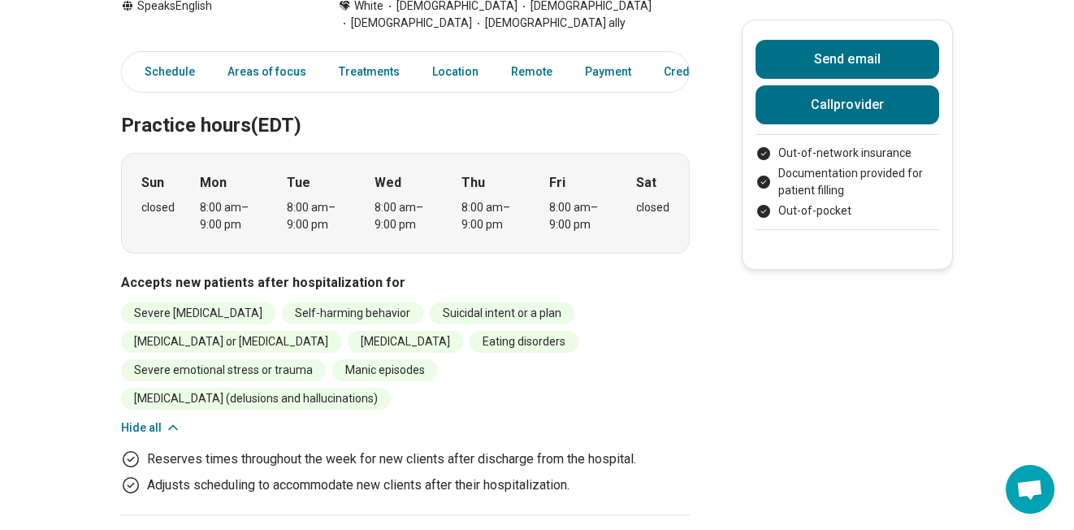
scroll to position [685, 0]
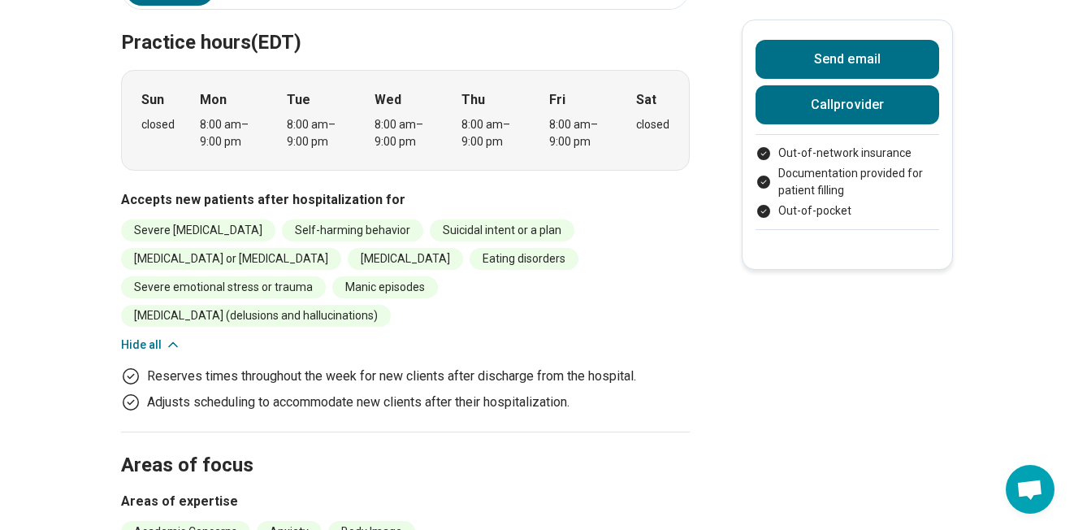
click at [148, 336] on button "Hide all" at bounding box center [151, 344] width 60 height 17
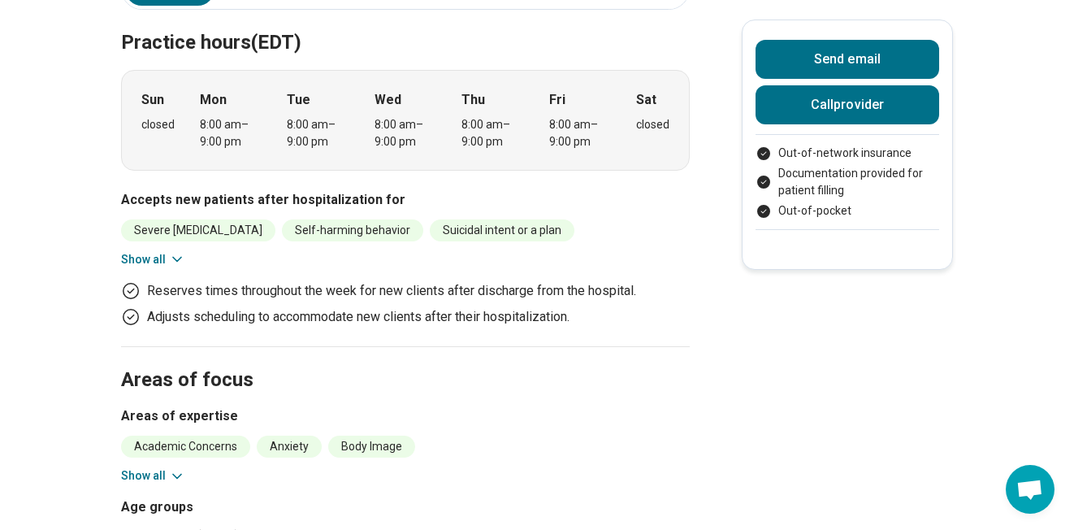
click at [162, 251] on button "Show all" at bounding box center [153, 259] width 64 height 17
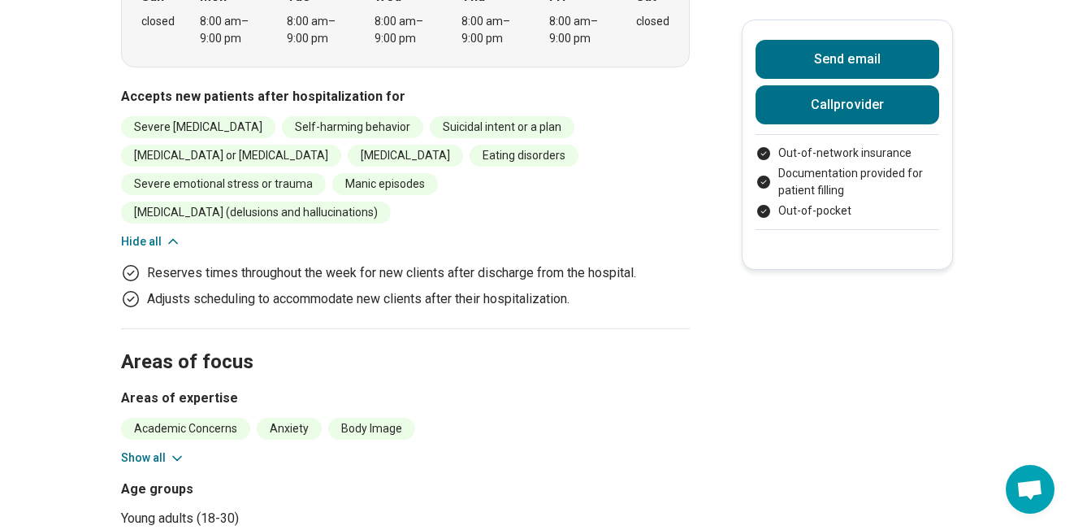
scroll to position [828, 0]
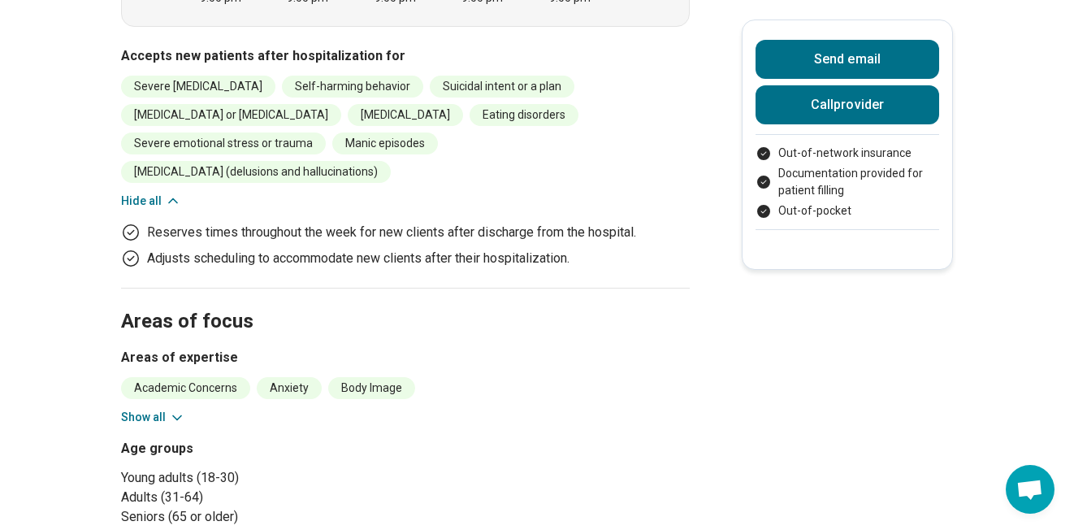
click at [128, 409] on button "Show all" at bounding box center [153, 417] width 64 height 17
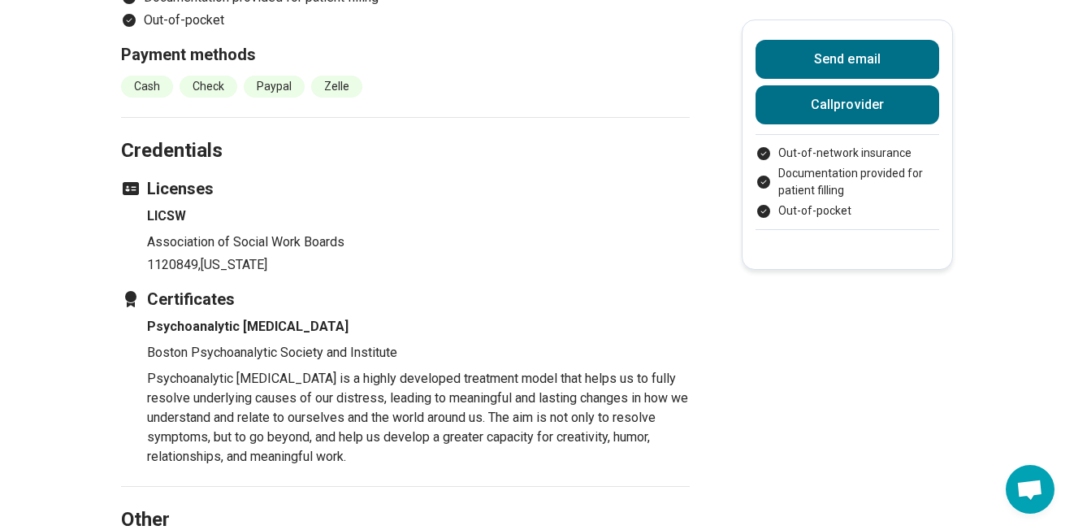
scroll to position [2362, 0]
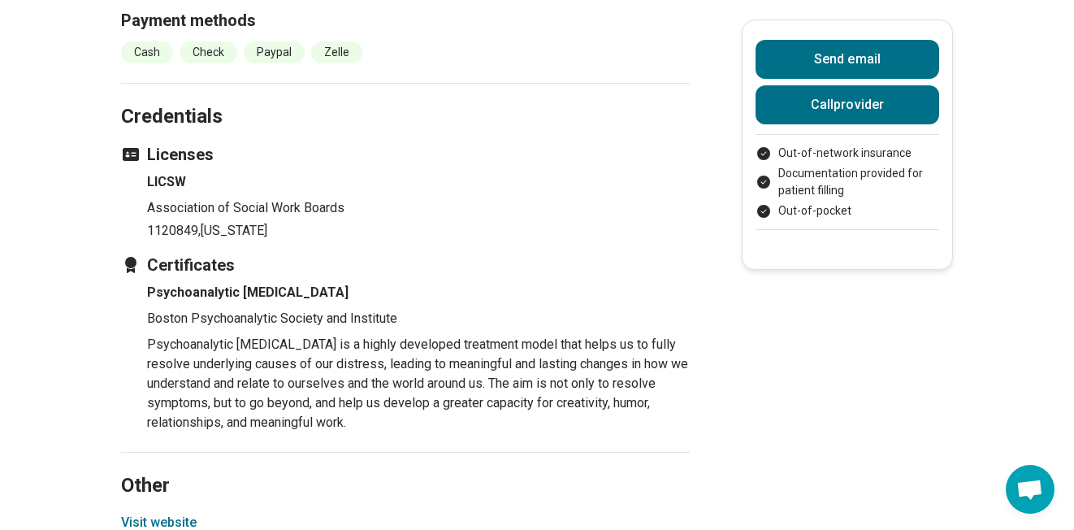
click at [171, 513] on button "Visit website" at bounding box center [159, 522] width 76 height 19
